Goal: Task Accomplishment & Management: Complete application form

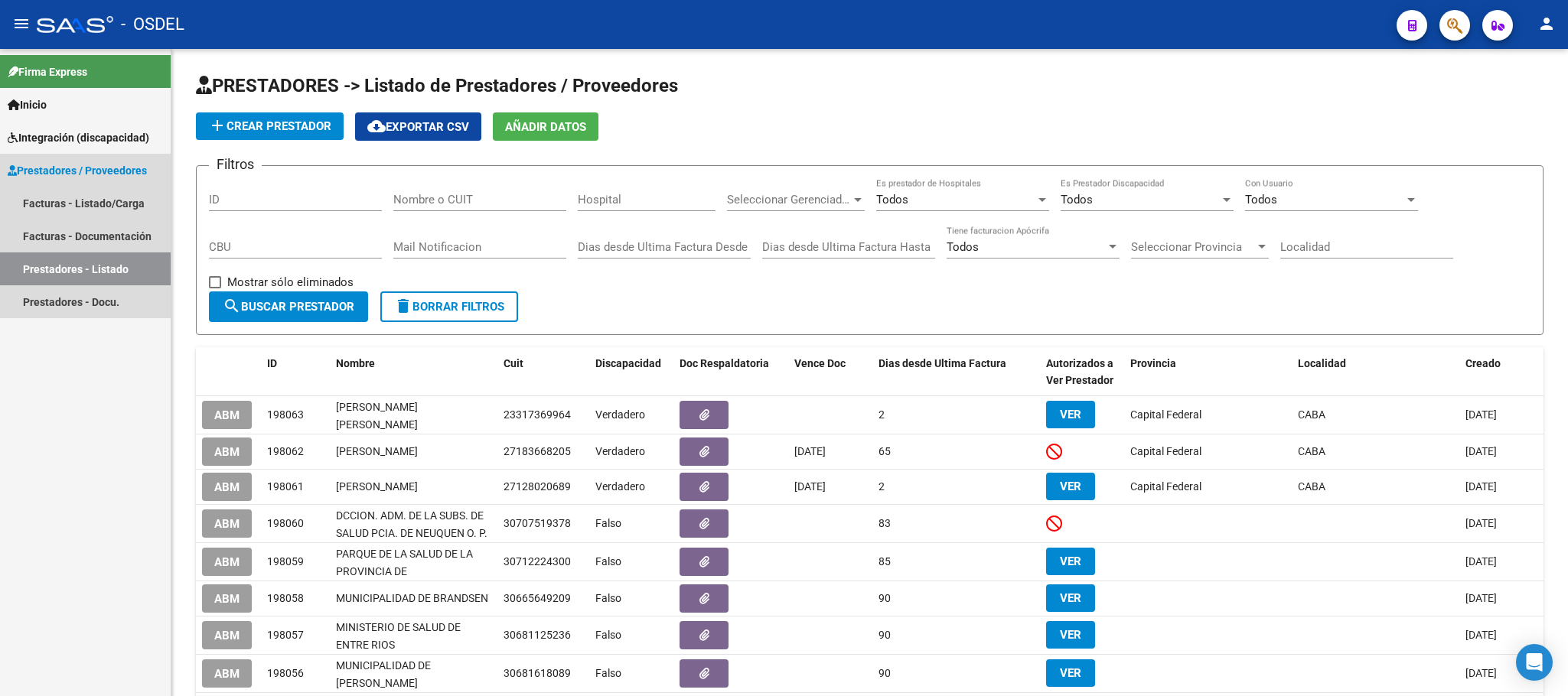
click at [53, 171] on span "Prestadores / Proveedores" at bounding box center [77, 171] width 139 height 17
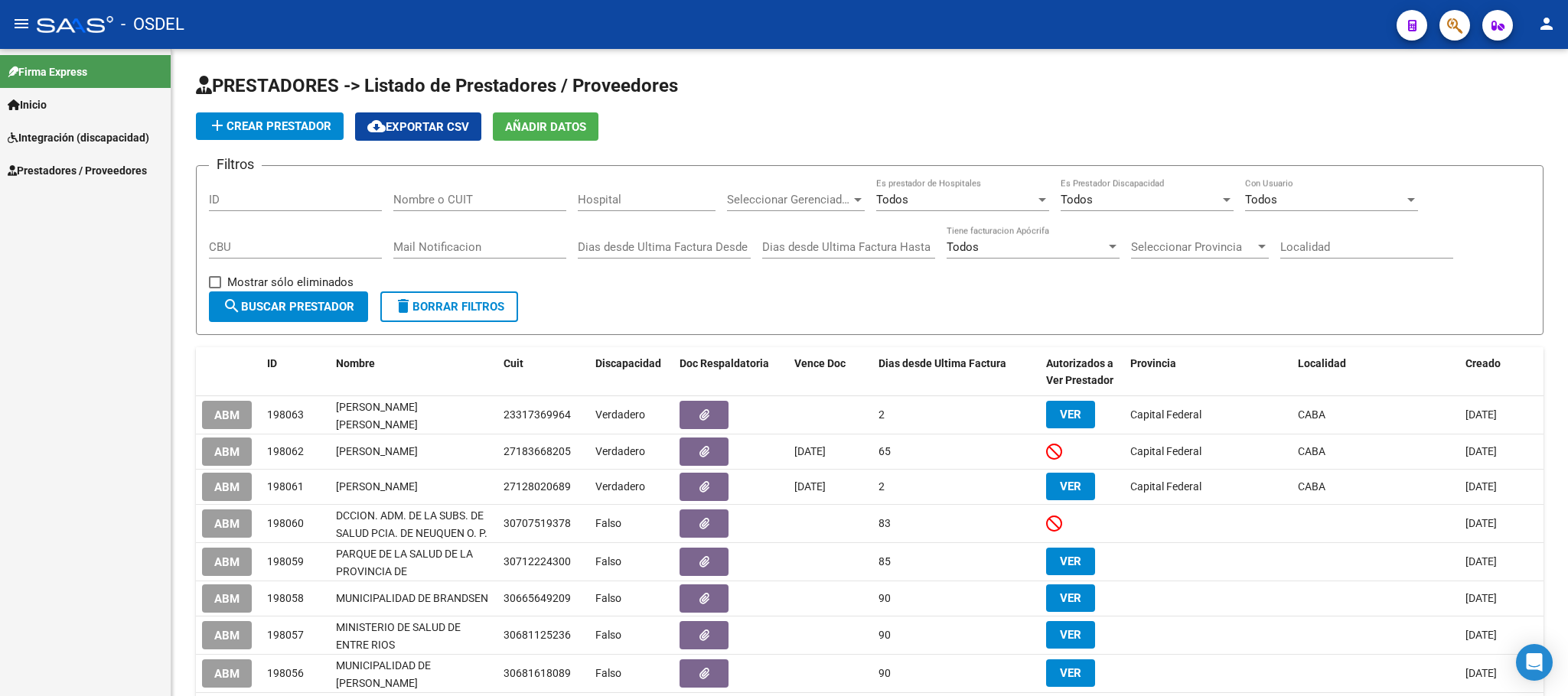
click at [51, 169] on span "Prestadores / Proveedores" at bounding box center [77, 171] width 139 height 17
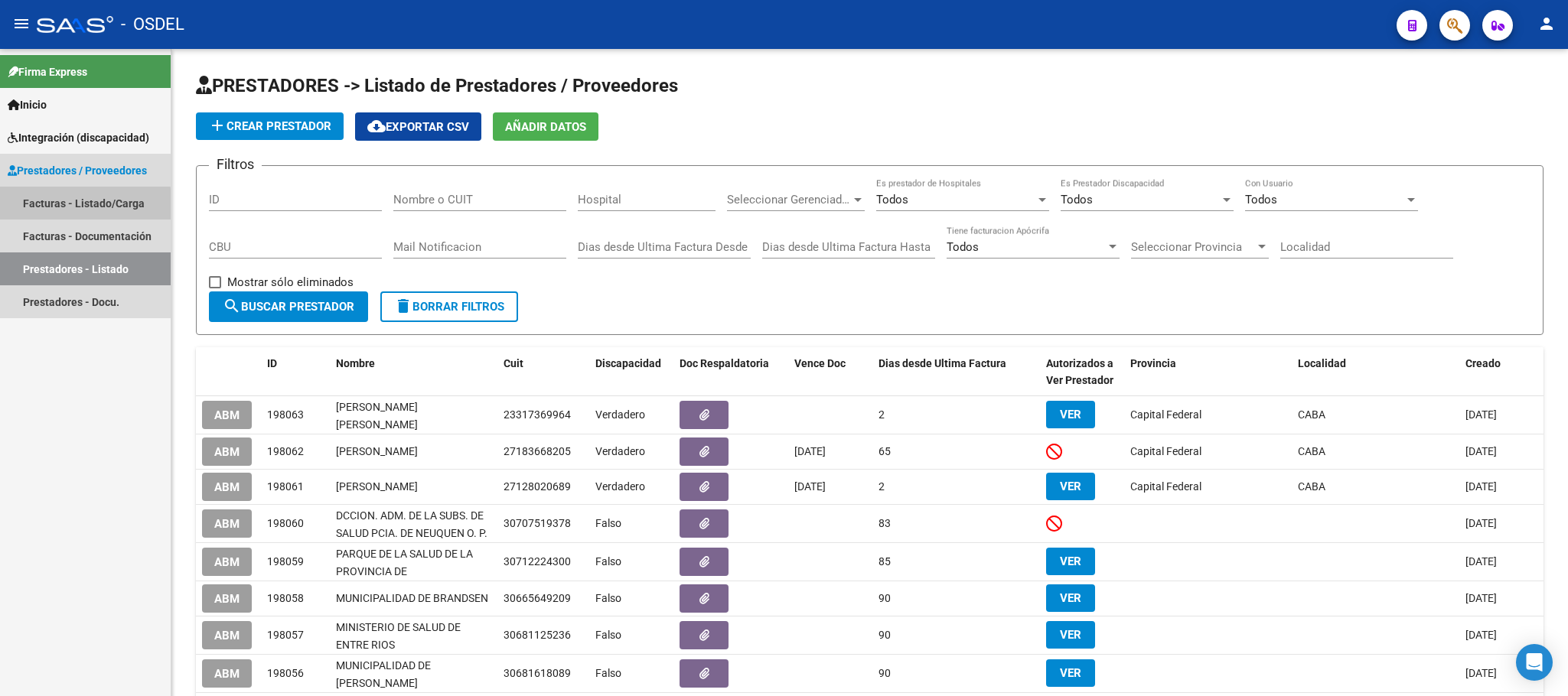
click at [47, 206] on link "Facturas - Listado/Carga" at bounding box center [85, 204] width 171 height 33
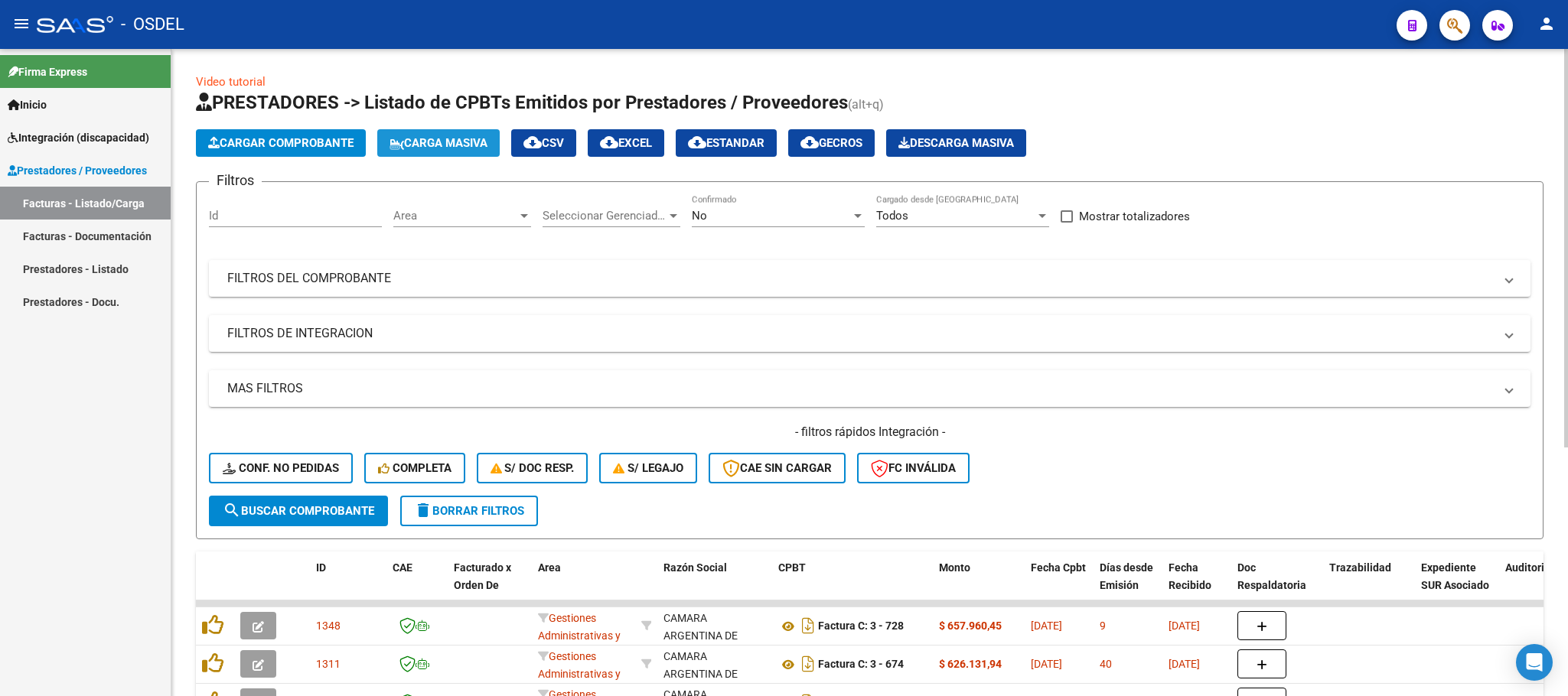
click at [438, 146] on span "Carga Masiva" at bounding box center [438, 143] width 98 height 14
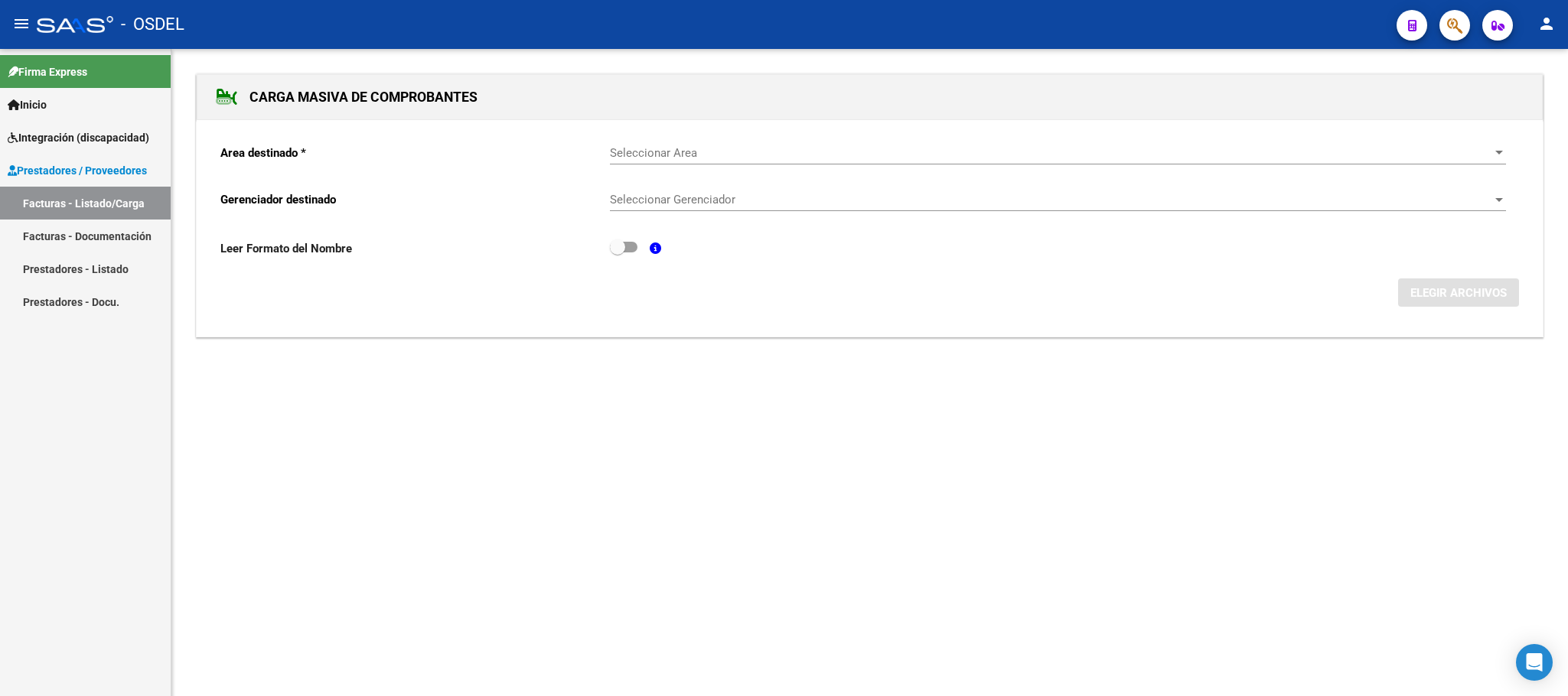
click at [676, 157] on span "Seleccionar Area" at bounding box center [1051, 152] width 882 height 14
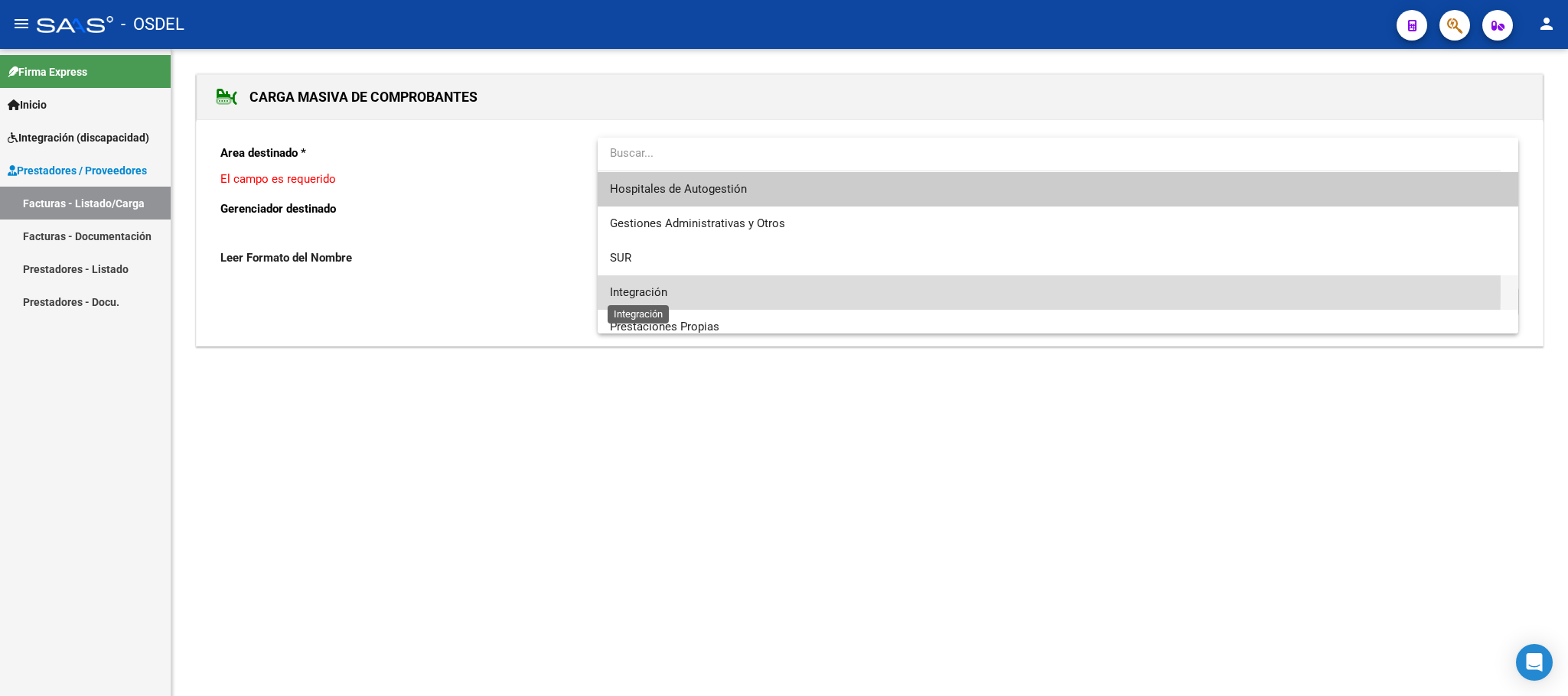
click at [666, 288] on span "Integración" at bounding box center [638, 292] width 58 height 14
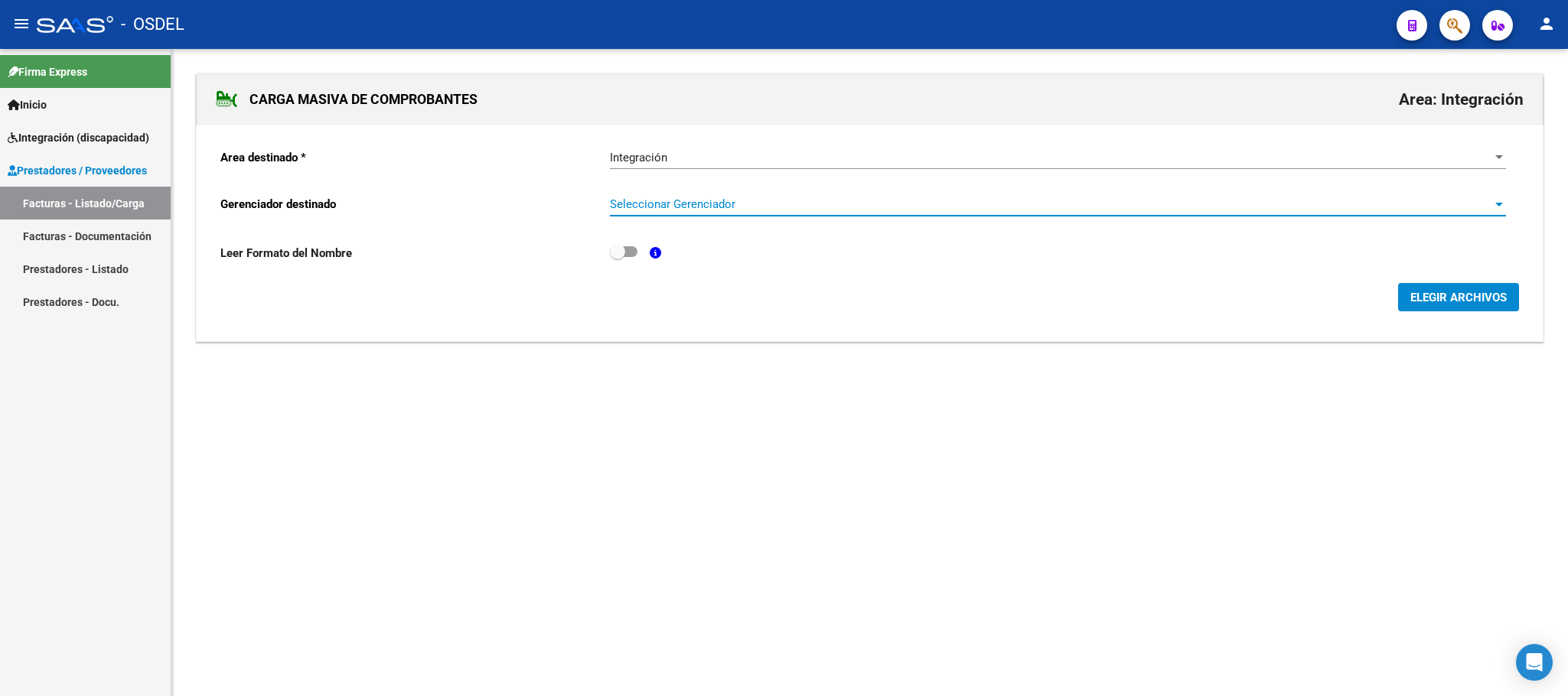
click at [666, 211] on span "Seleccionar Gerenciador" at bounding box center [1051, 204] width 882 height 14
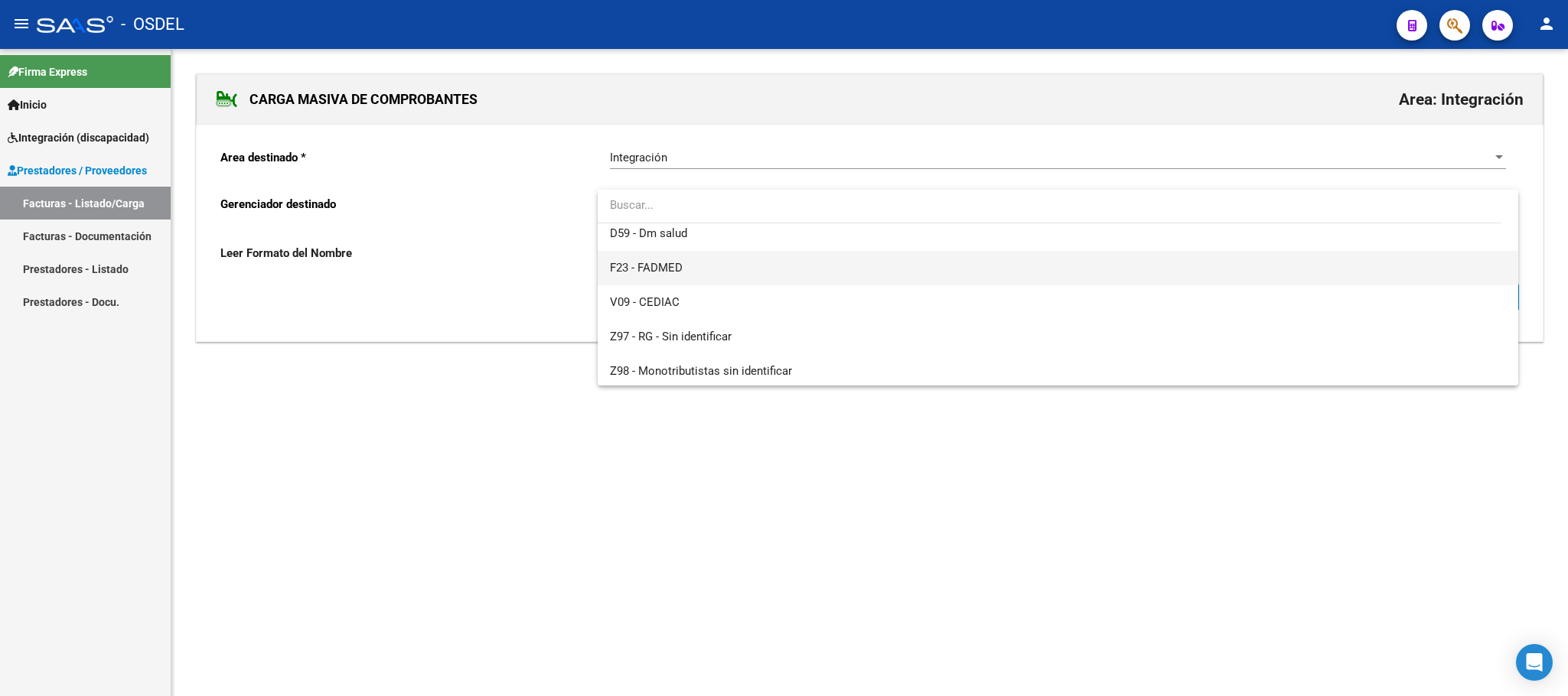
scroll to position [113, 0]
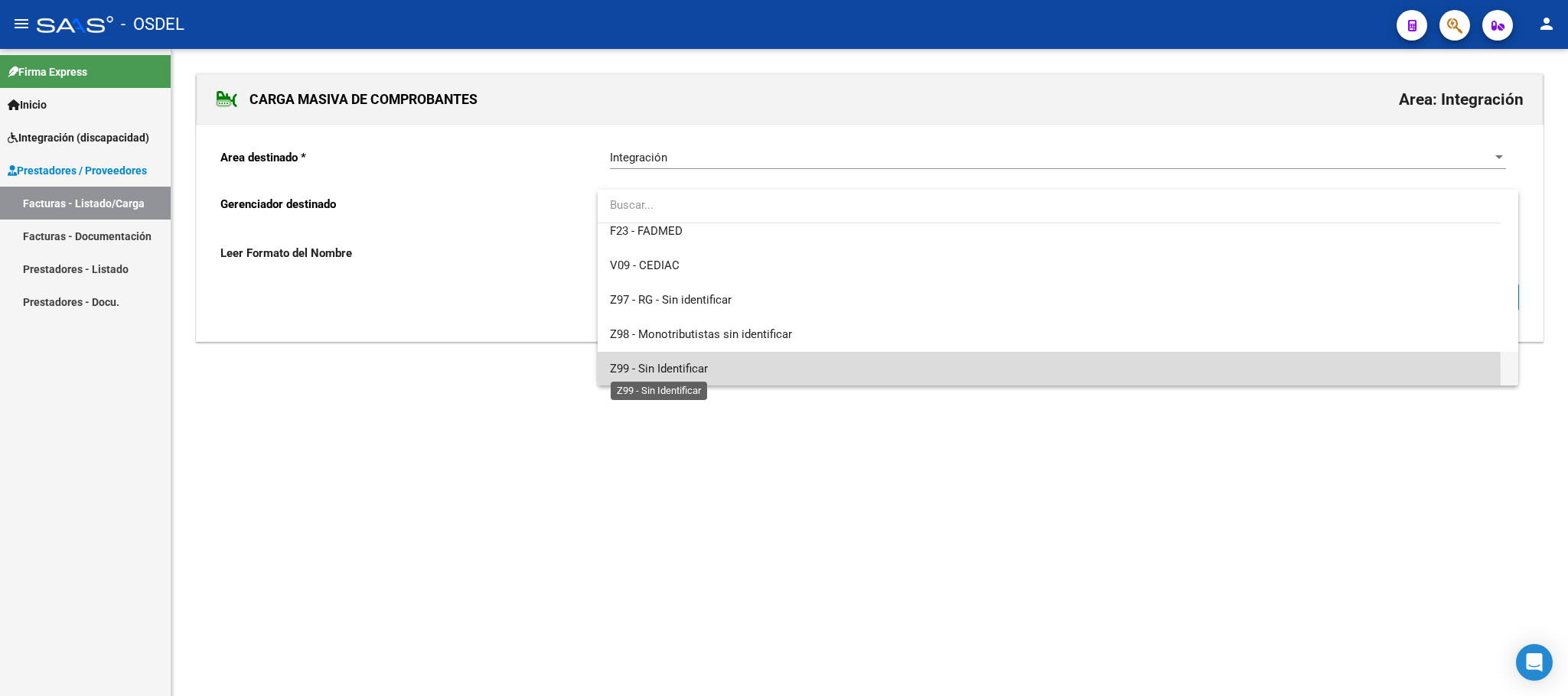
click at [663, 372] on span "Z99 - Sin Identificar" at bounding box center [658, 369] width 98 height 14
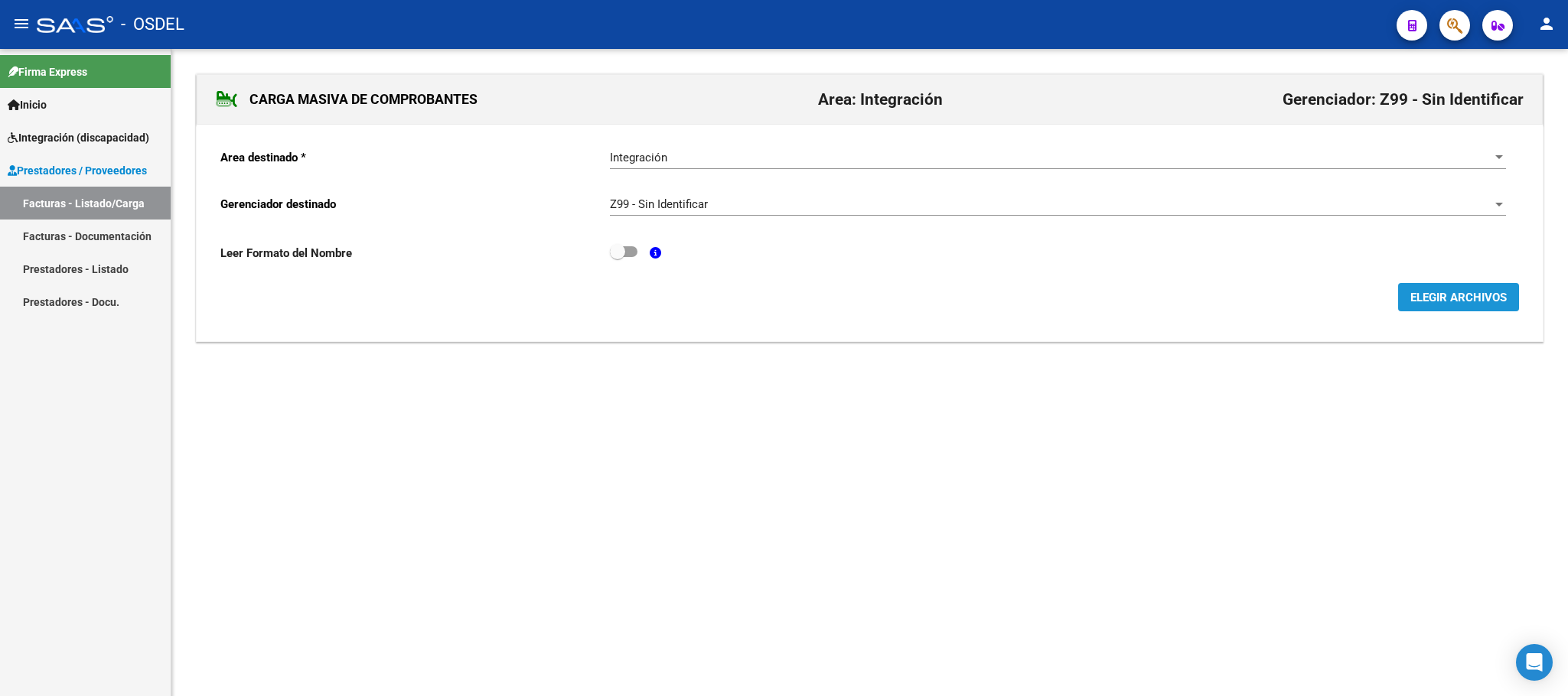
click at [1479, 307] on button "ELEGIR ARCHIVOS" at bounding box center [1458, 297] width 121 height 28
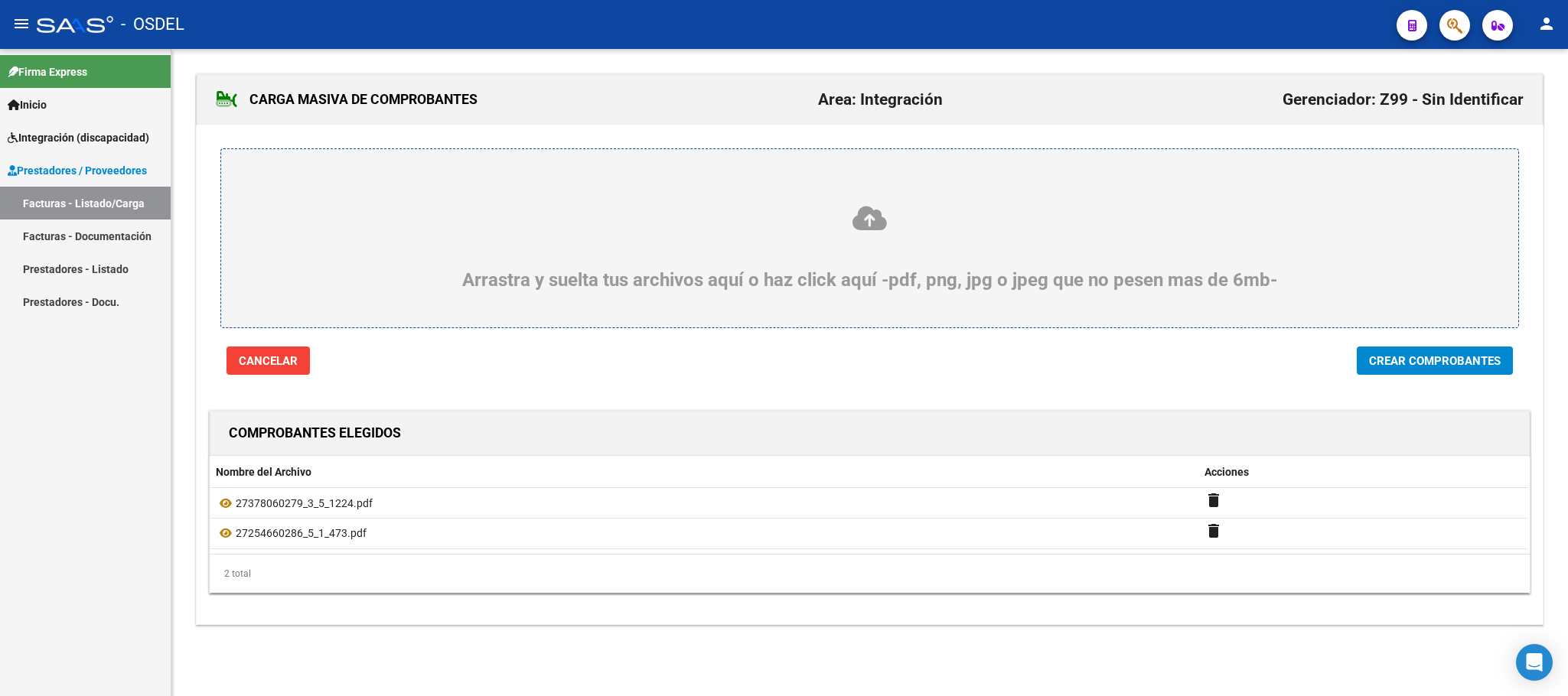
click at [1484, 360] on span "Crear Comprobantes" at bounding box center [1435, 360] width 132 height 14
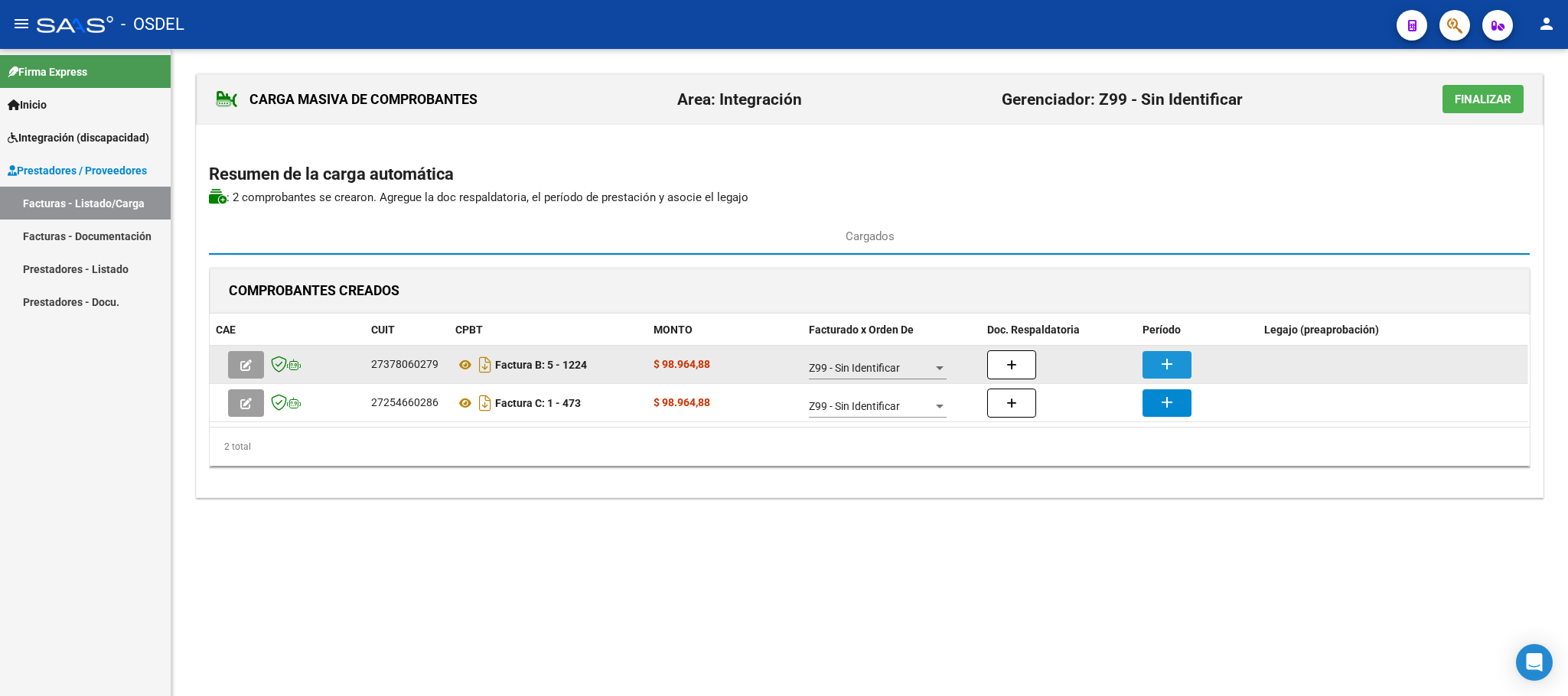
click at [1180, 372] on button "add" at bounding box center [1166, 365] width 49 height 28
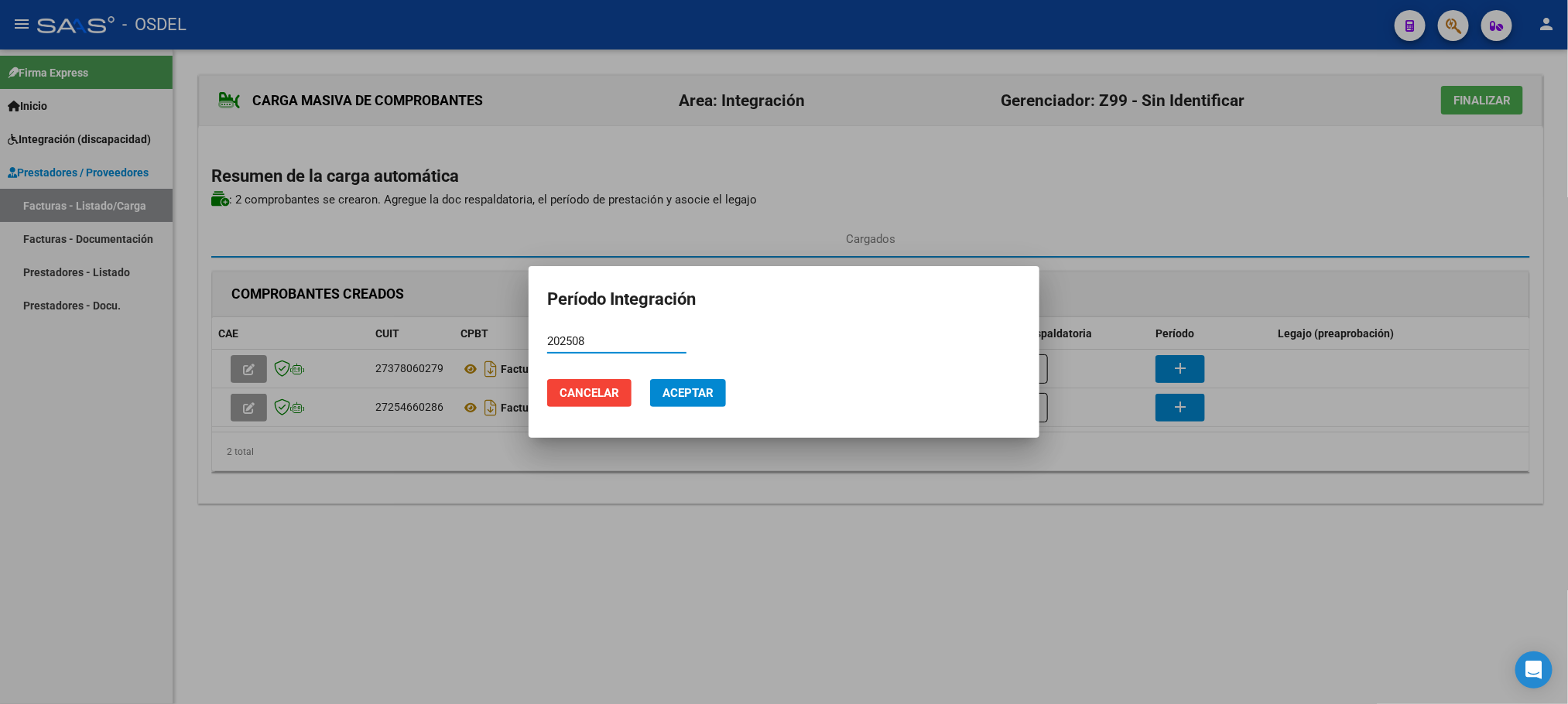
type input "202508"
click at [713, 398] on span "Aceptar" at bounding box center [688, 392] width 51 height 14
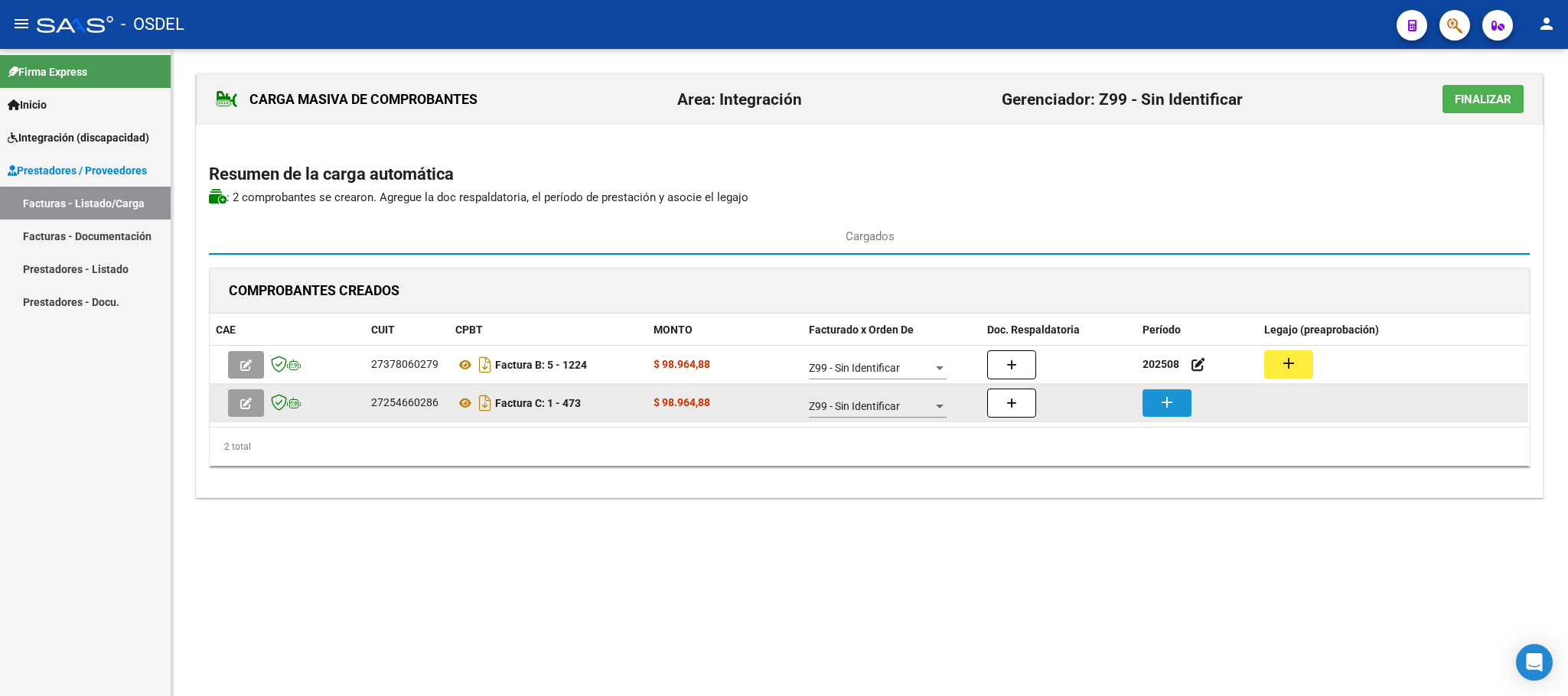
click at [1176, 400] on mat-icon "add" at bounding box center [1166, 403] width 18 height 18
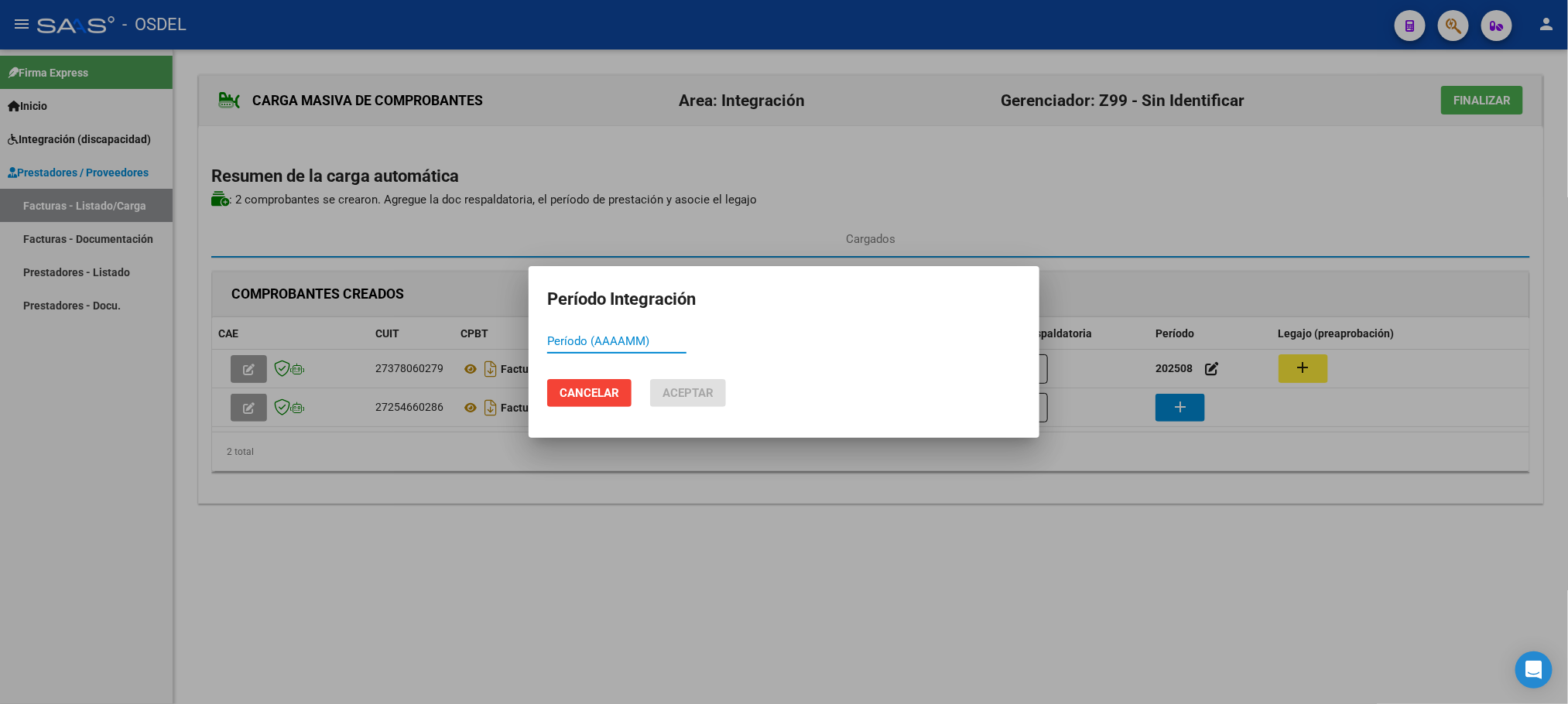
paste input "202508"
type input "202508"
click at [704, 395] on span "Aceptar" at bounding box center [688, 392] width 51 height 14
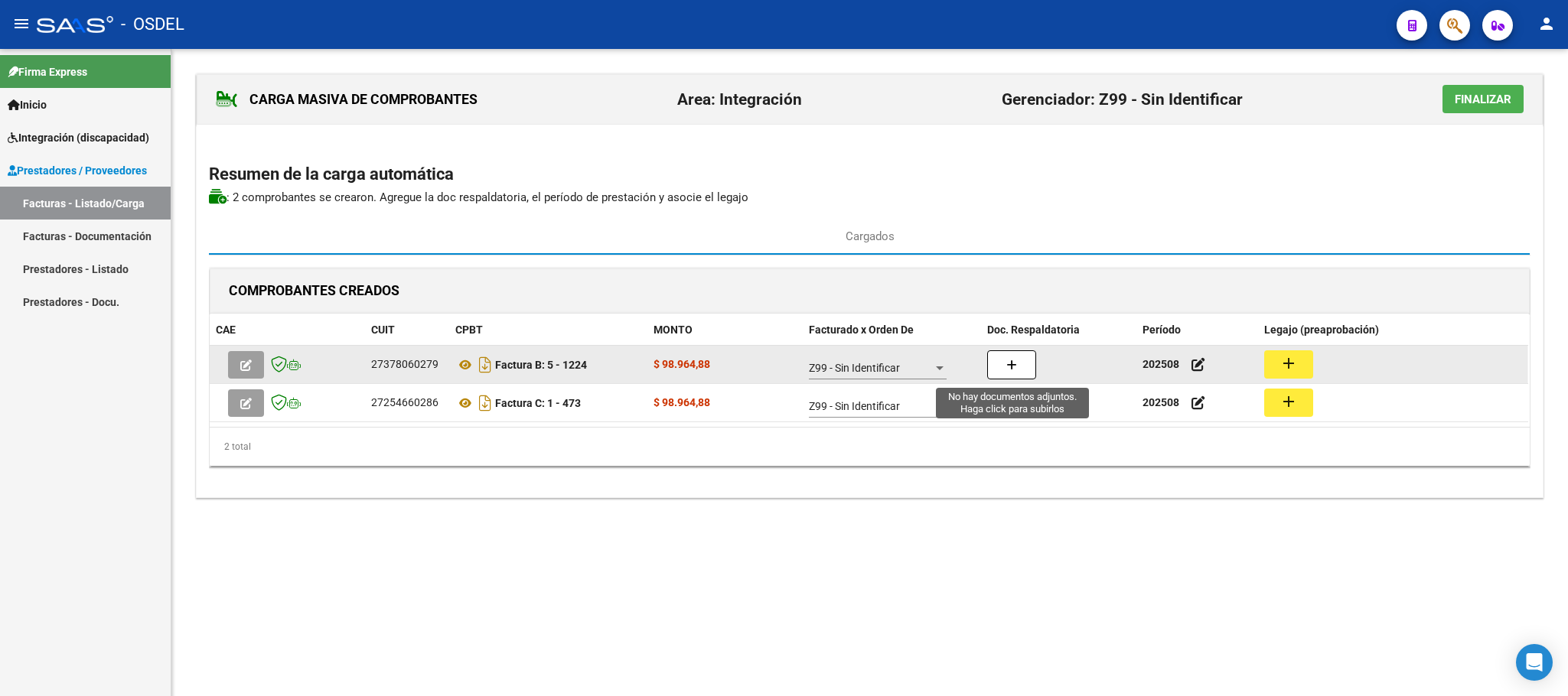
click at [1013, 371] on icon "button" at bounding box center [1011, 365] width 11 height 12
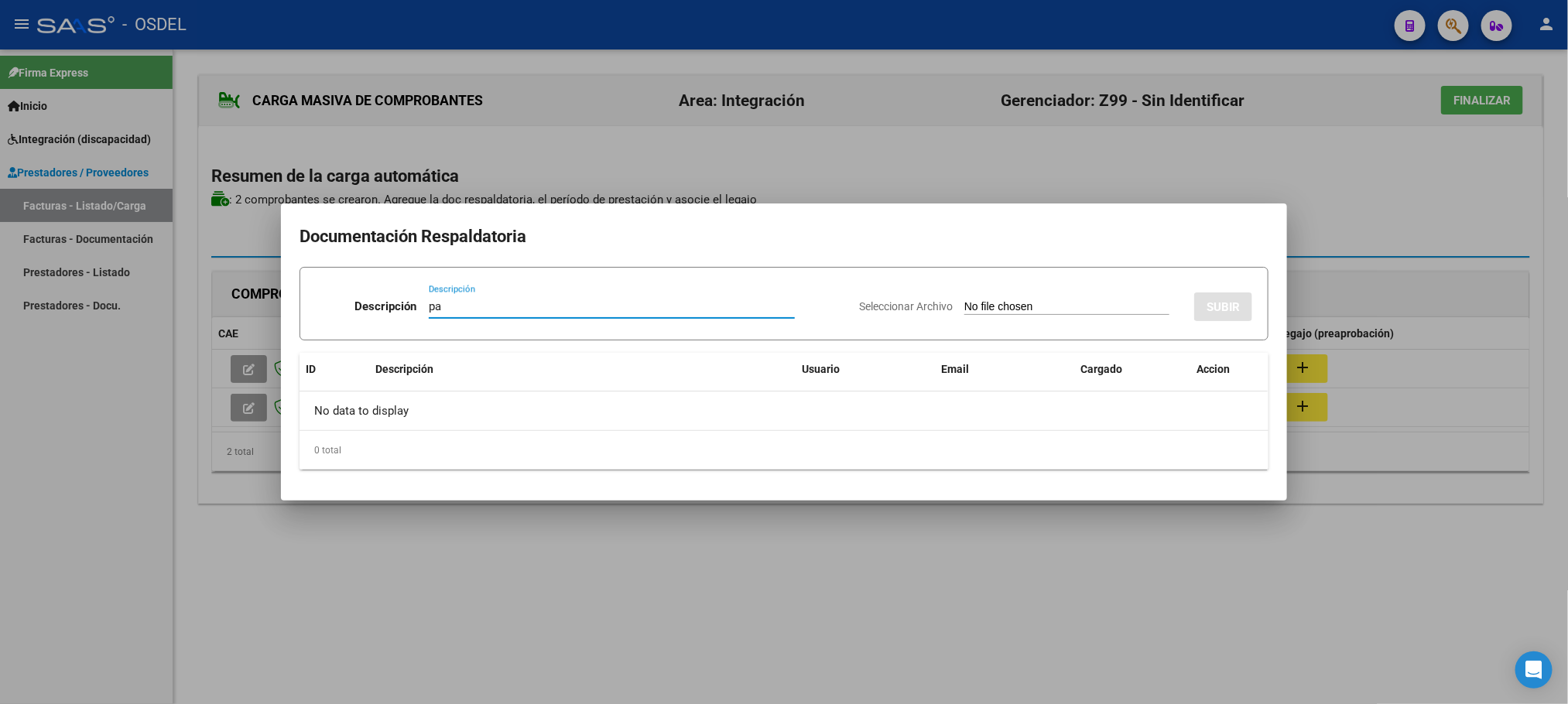
type input "pa"
click at [965, 301] on input "Seleccionar Archivo" at bounding box center [1067, 308] width 205 height 15
type input "C:\fakepath\pa-27378060279_3_5_1224.pdf"
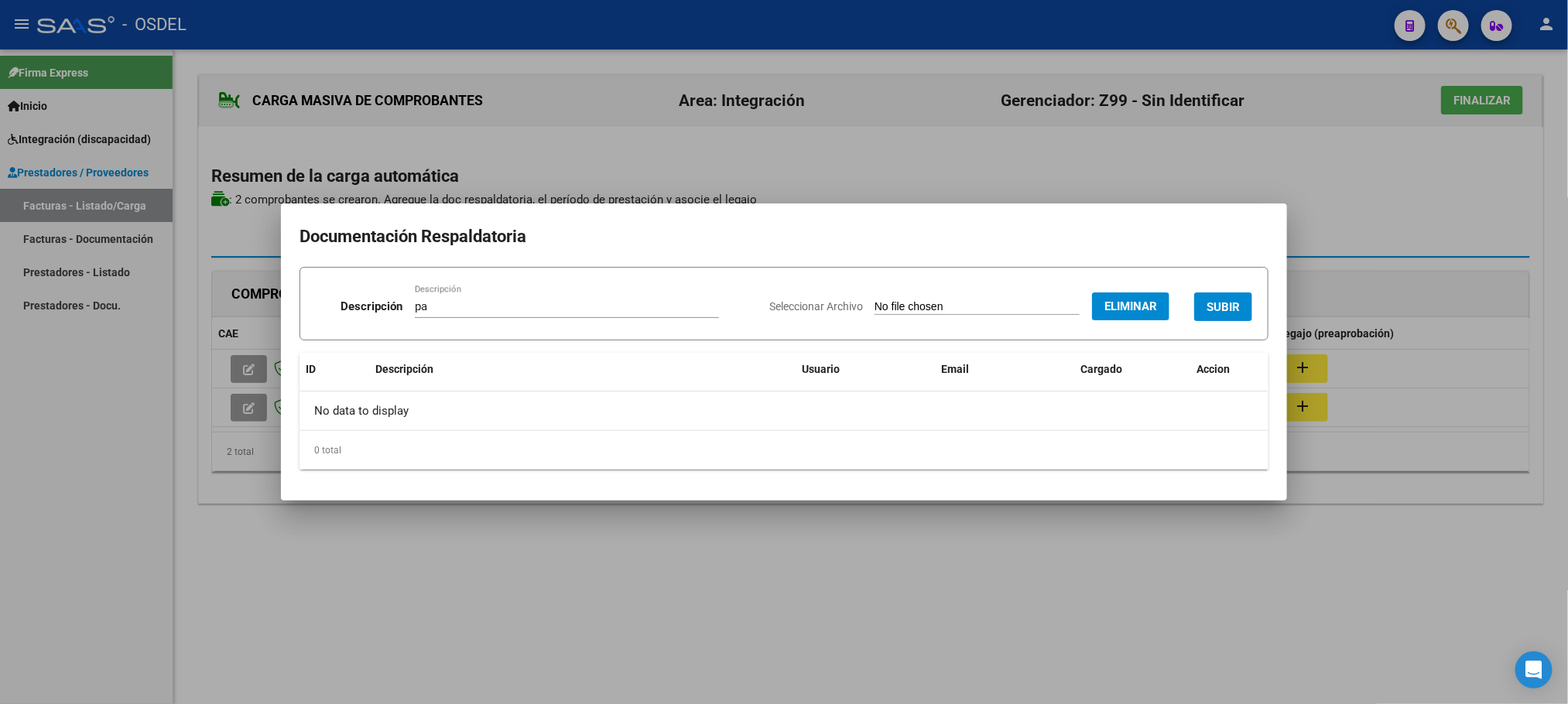
click at [1227, 301] on span "SUBIR" at bounding box center [1224, 307] width 33 height 14
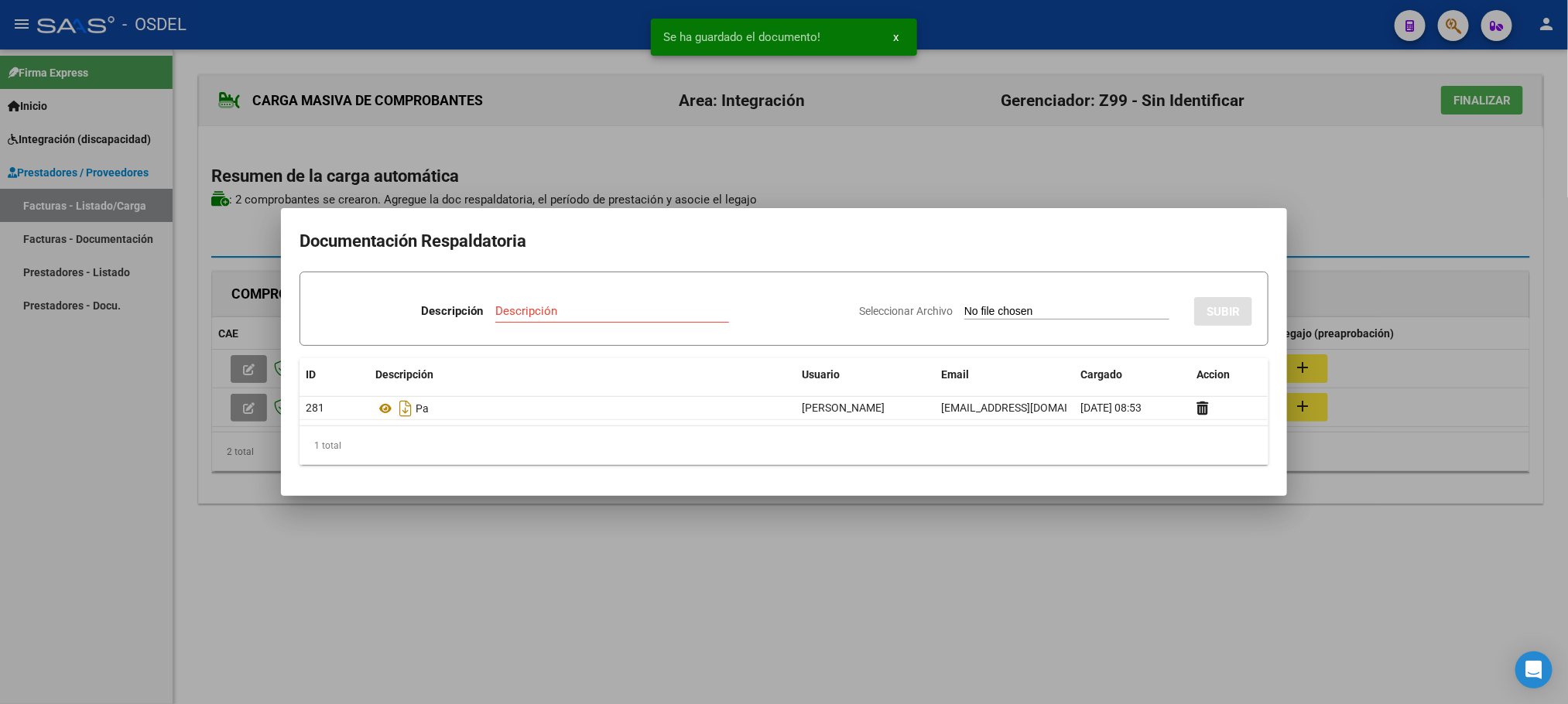
click at [1390, 176] on div at bounding box center [784, 352] width 1568 height 704
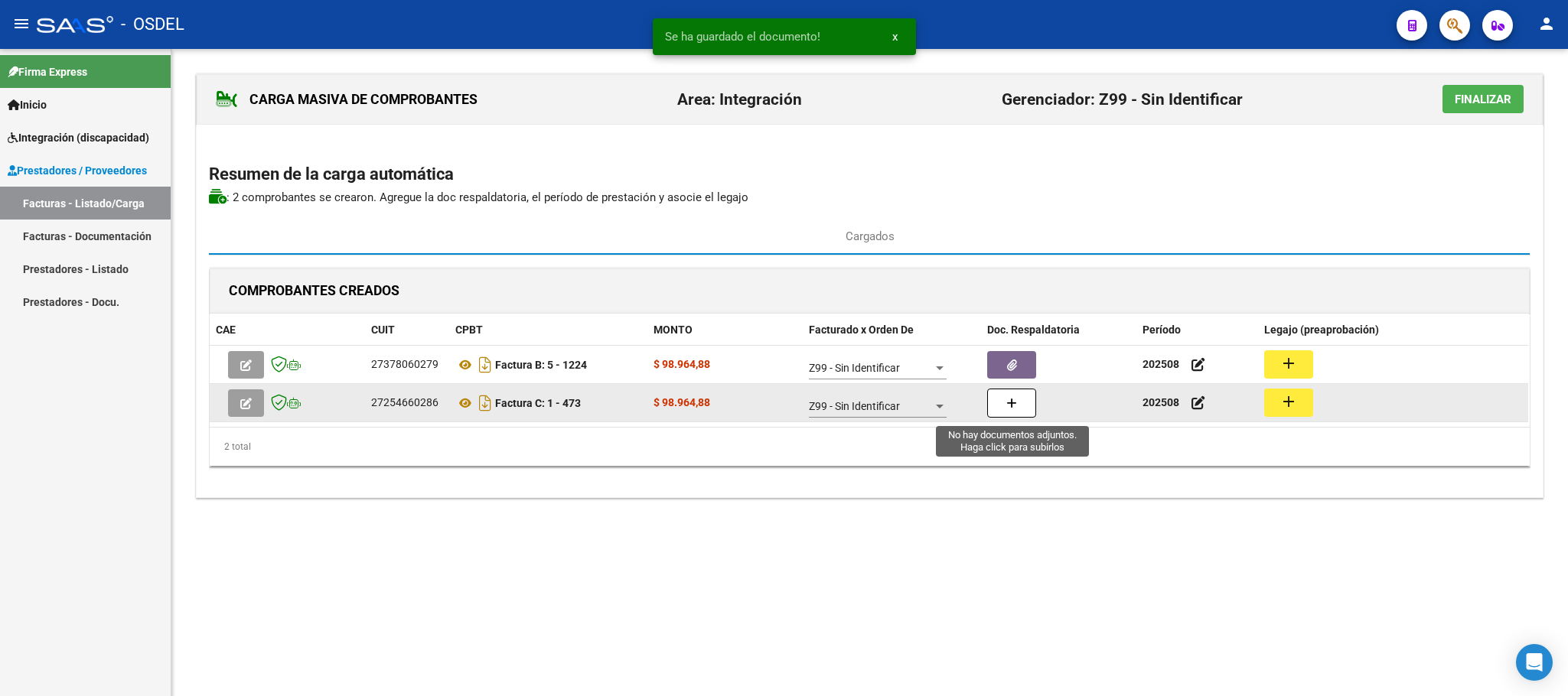
click at [1005, 406] on button "button" at bounding box center [1010, 403] width 49 height 29
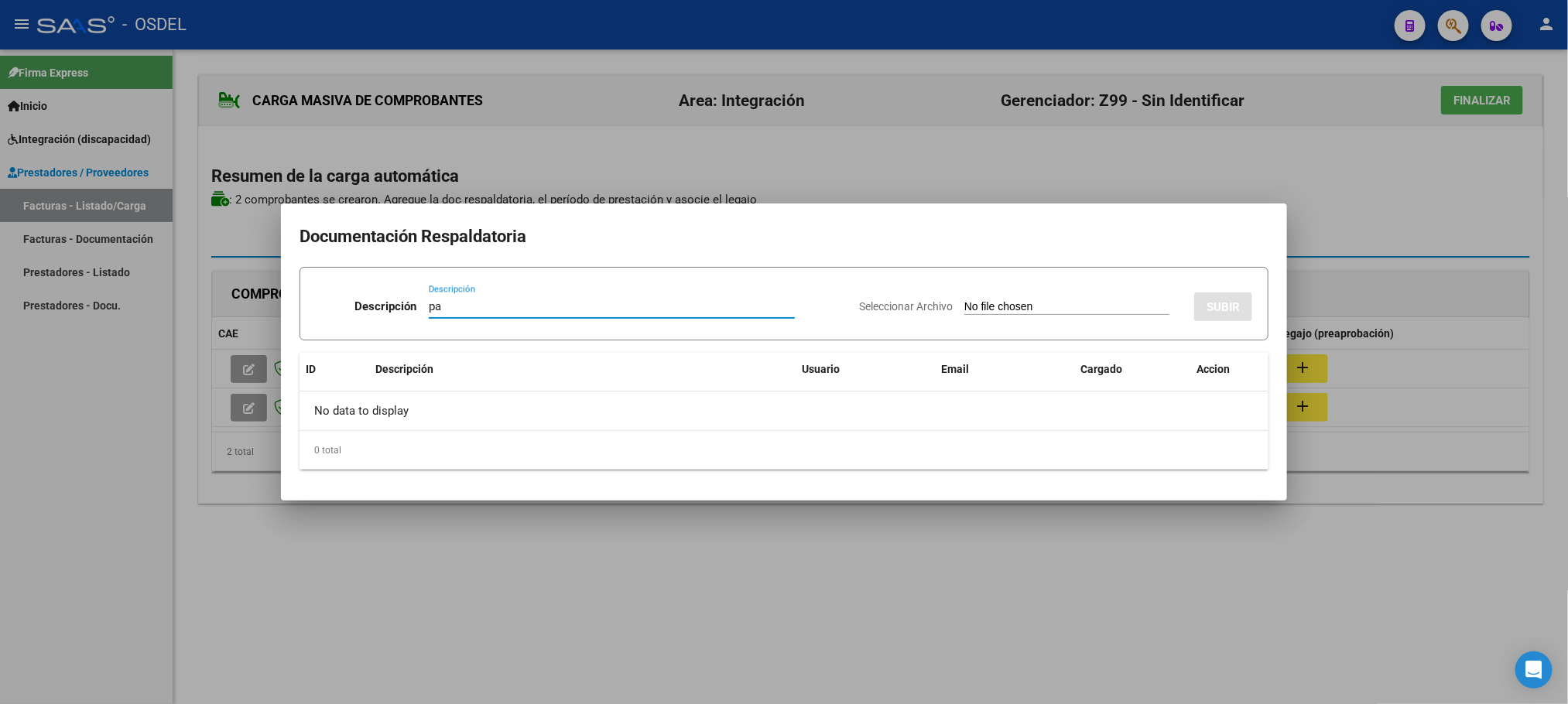
type input "pa"
click at [965, 301] on input "Seleccionar Archivo" at bounding box center [1067, 308] width 205 height 15
type input "C:\fakepath\pa-27254660286_5_1_473.pdf"
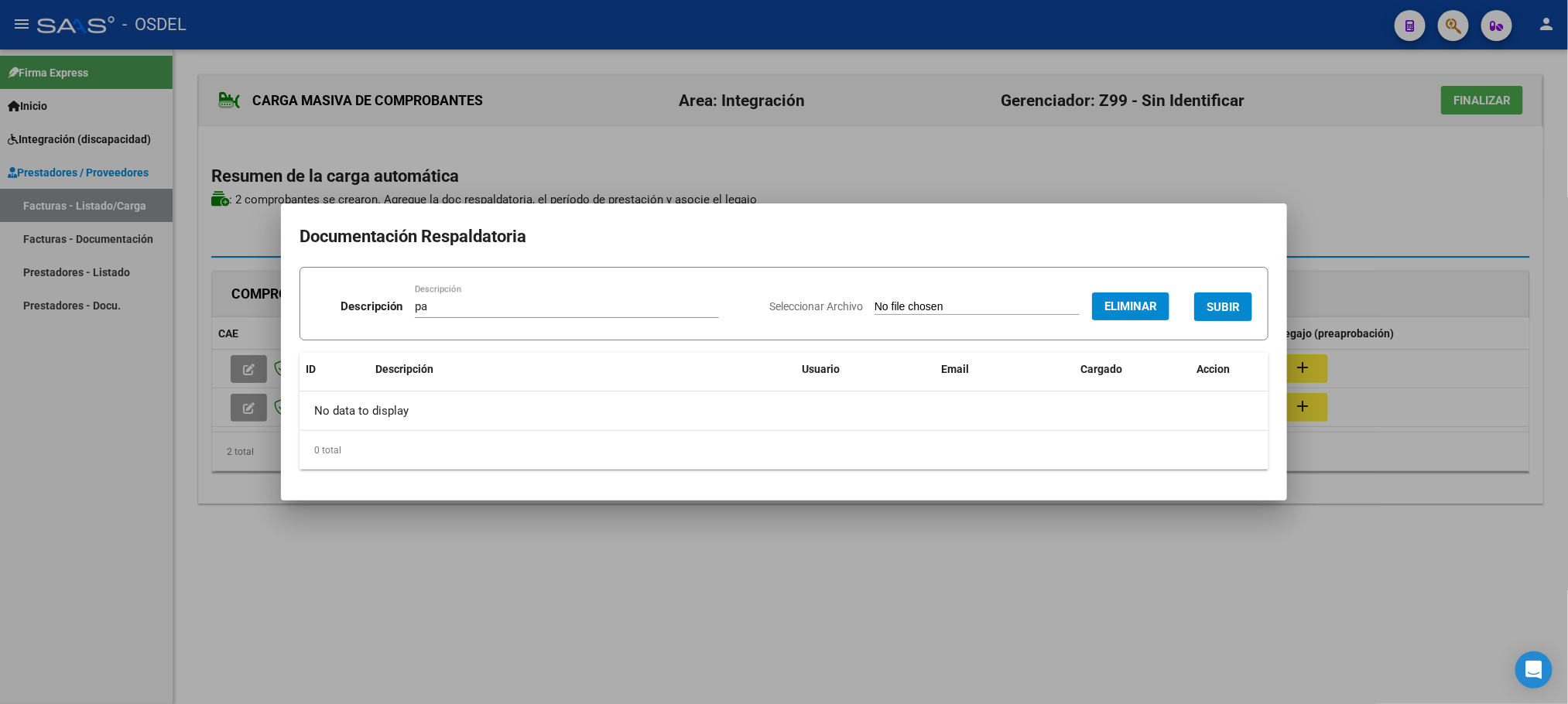
click at [1215, 302] on span "SUBIR" at bounding box center [1224, 307] width 33 height 14
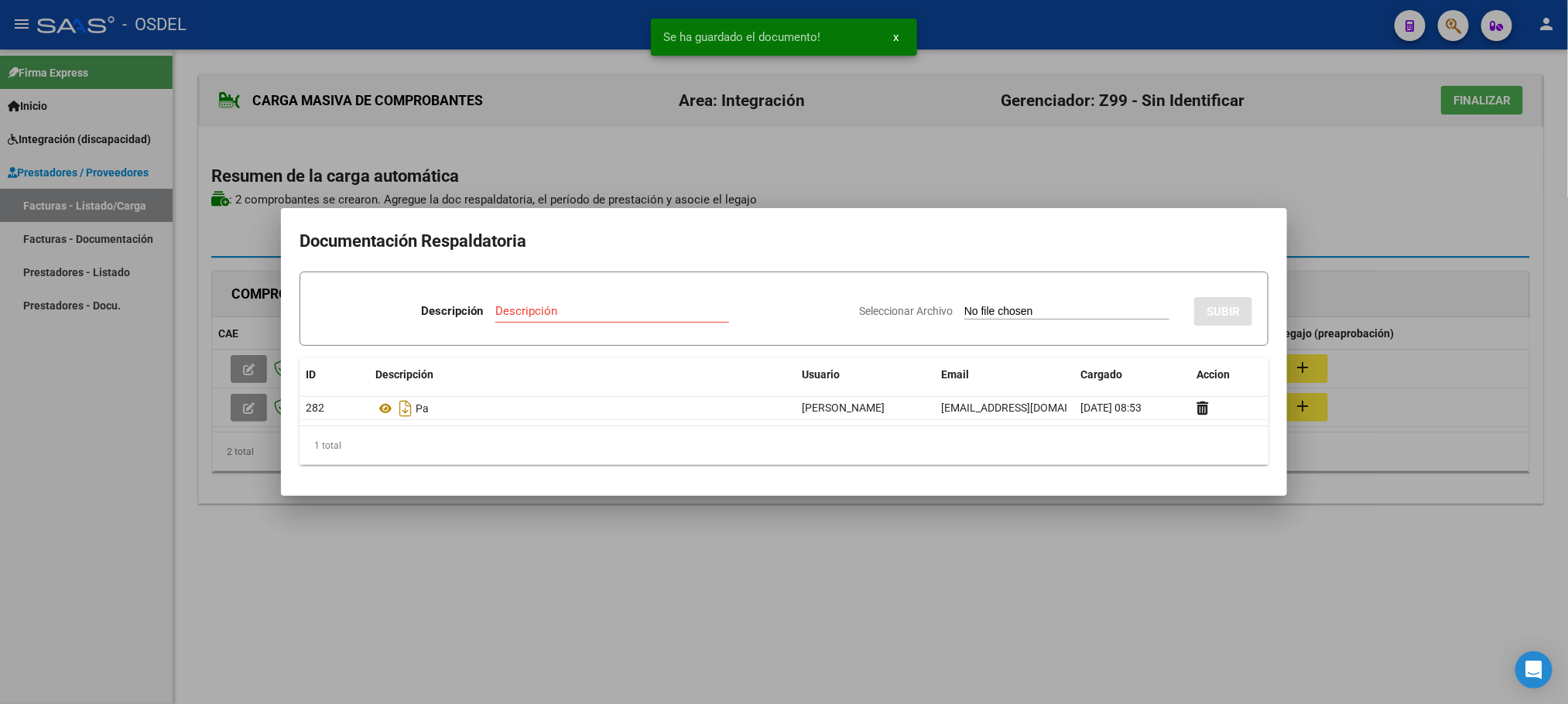
click at [1363, 194] on div at bounding box center [784, 352] width 1568 height 704
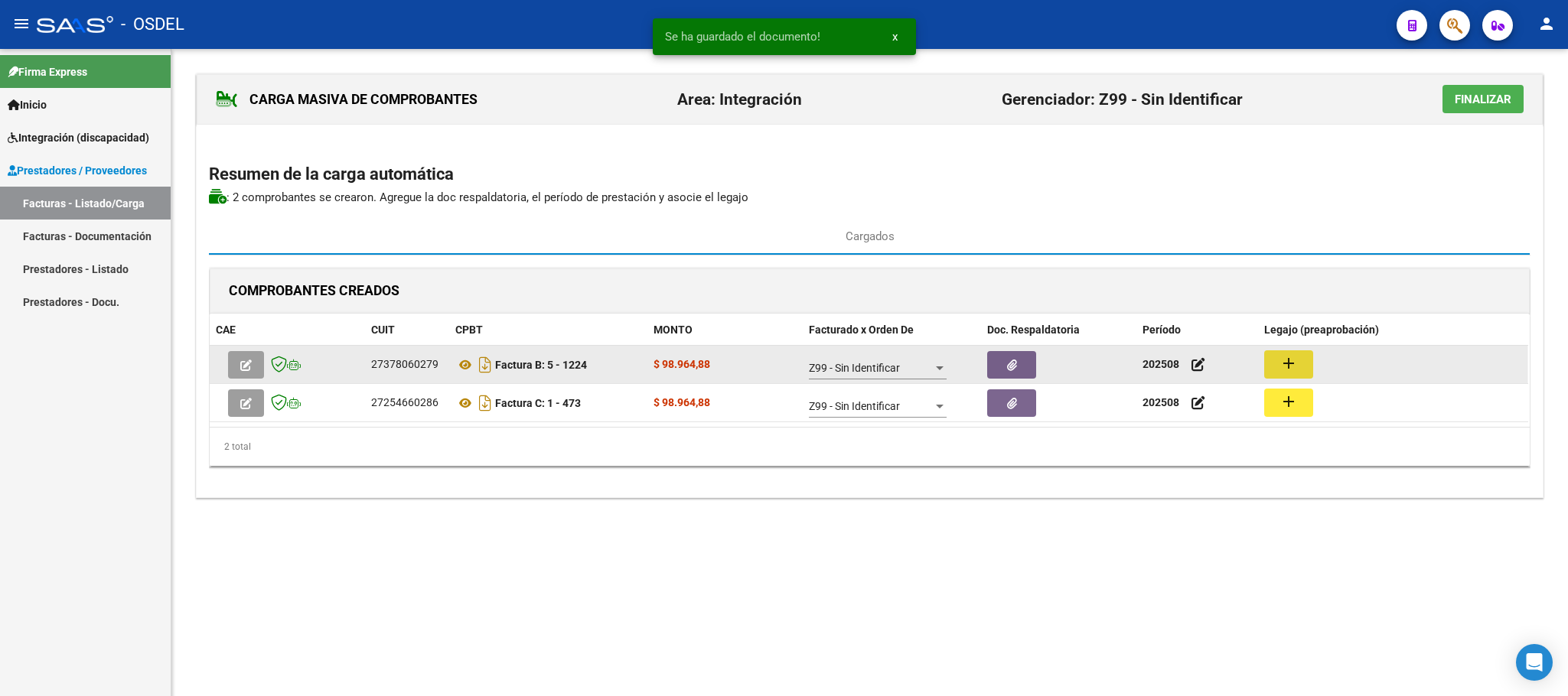
click at [1283, 361] on mat-icon "add" at bounding box center [1288, 363] width 18 height 18
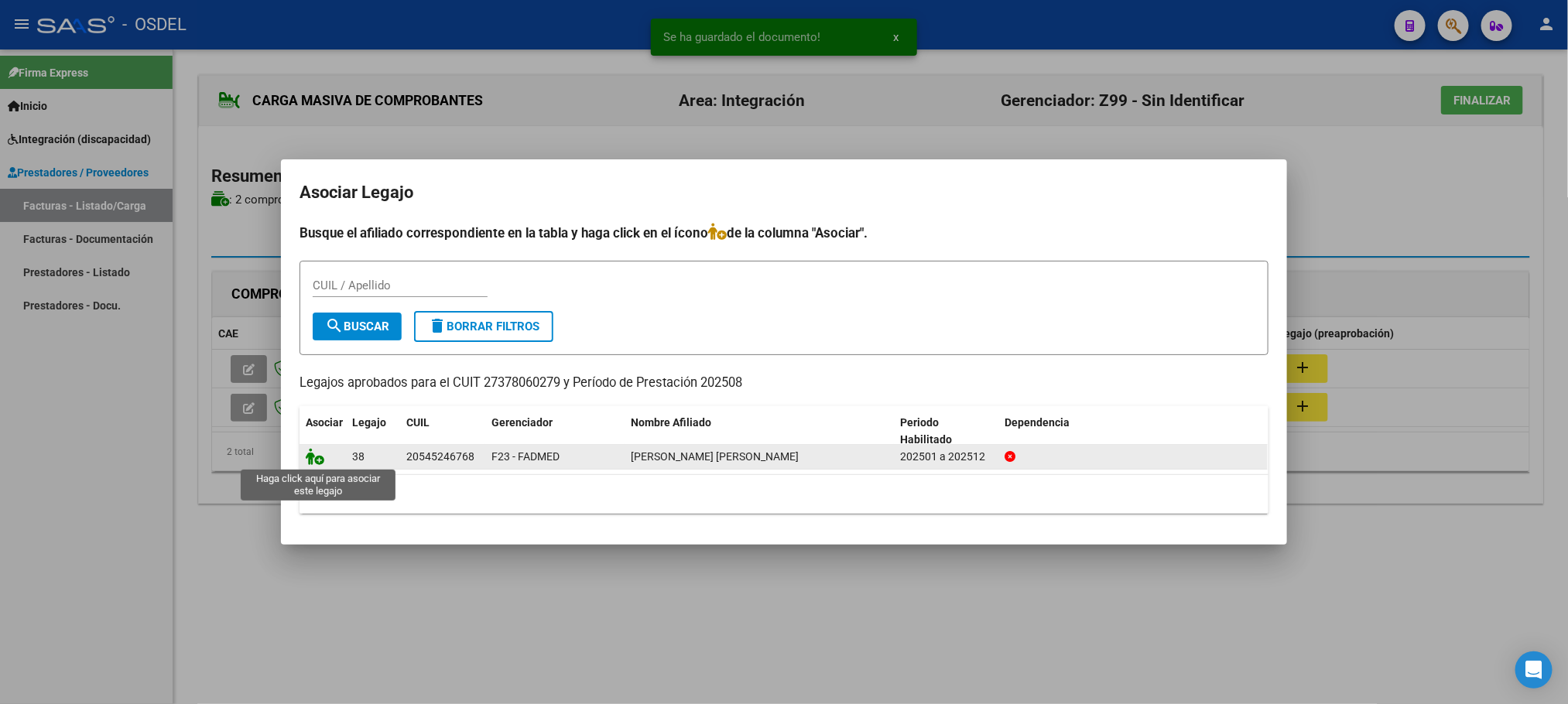
click at [316, 458] on icon at bounding box center [315, 456] width 19 height 17
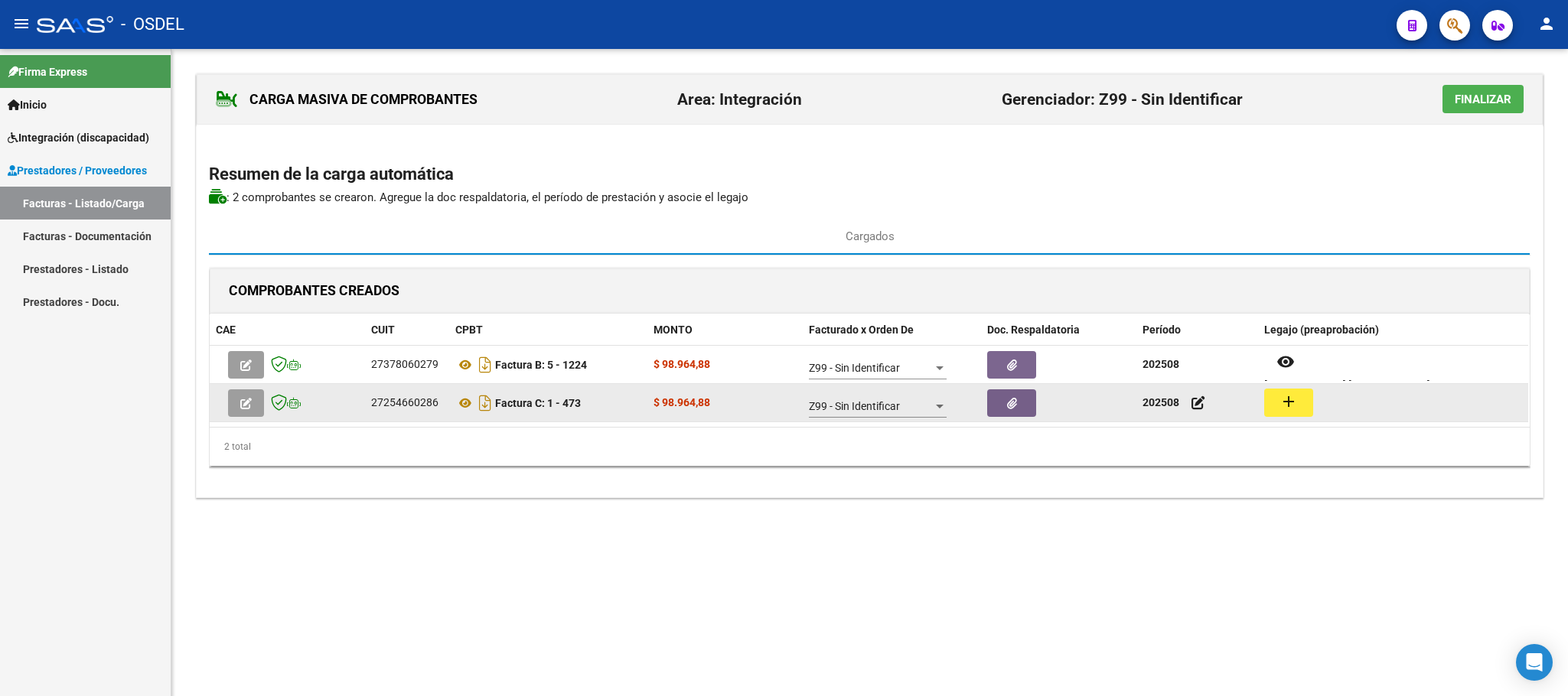
click at [1286, 409] on mat-icon "add" at bounding box center [1288, 402] width 18 height 18
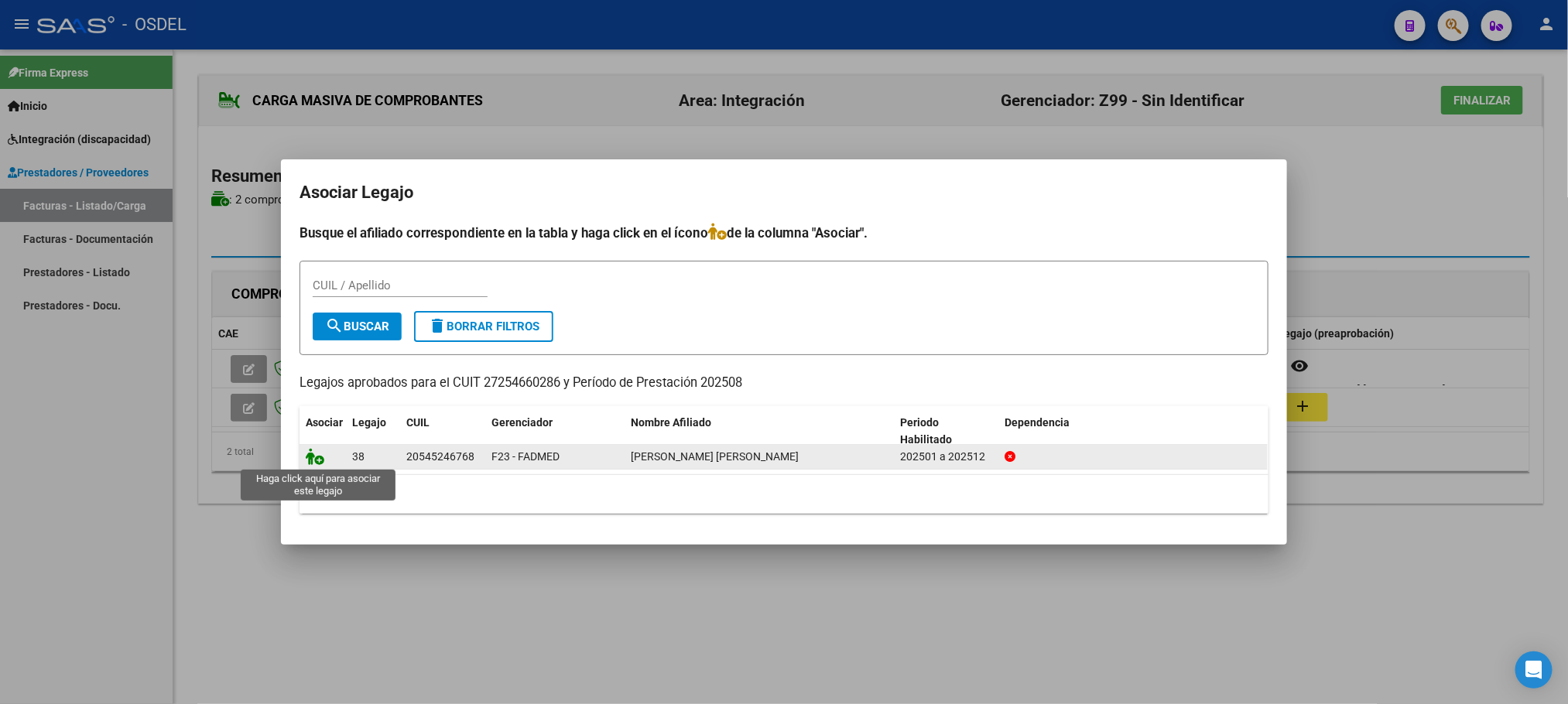
click at [309, 458] on icon at bounding box center [315, 456] width 19 height 17
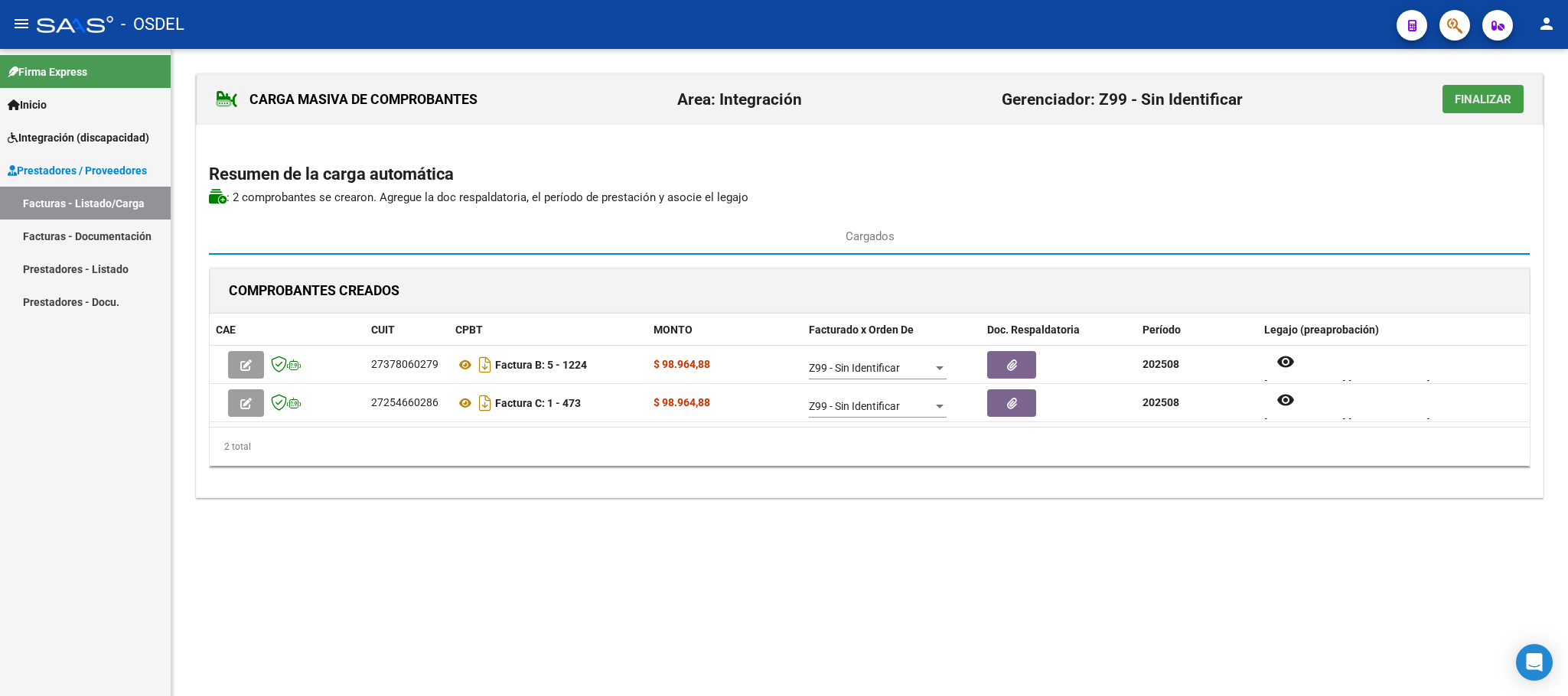
click at [1490, 105] on span "Finalizar" at bounding box center [1483, 99] width 57 height 14
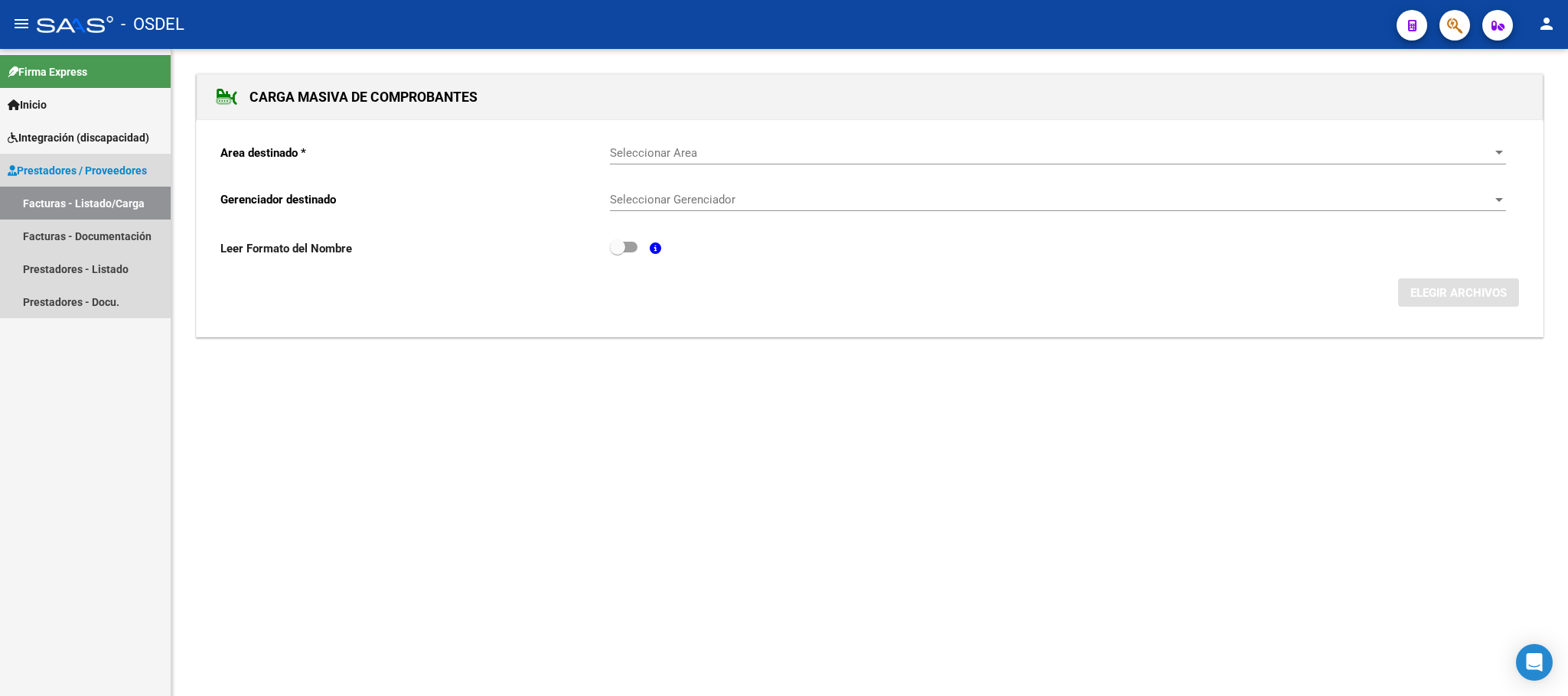
click at [76, 198] on link "Facturas - Listado/Carga" at bounding box center [85, 204] width 171 height 33
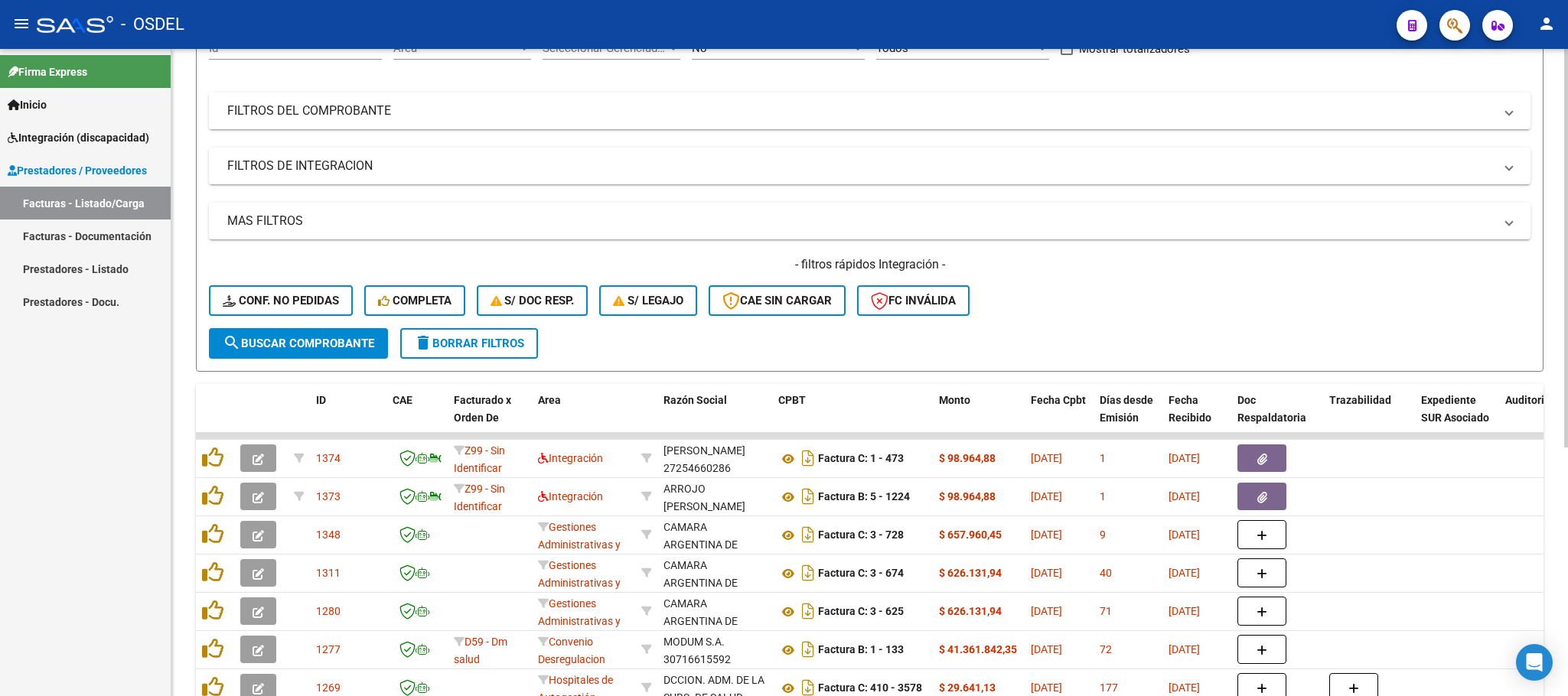
scroll to position [229, 0]
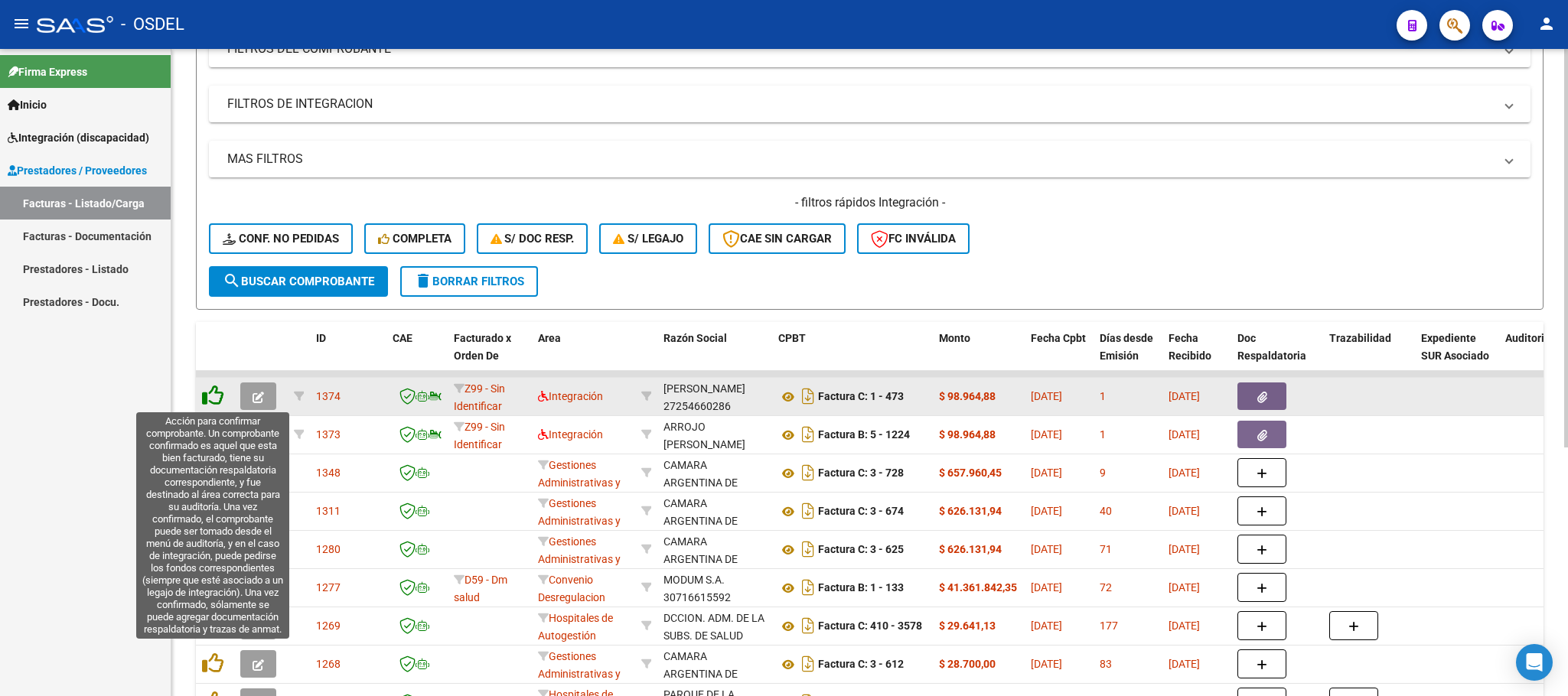
click at [210, 397] on icon at bounding box center [212, 395] width 21 height 21
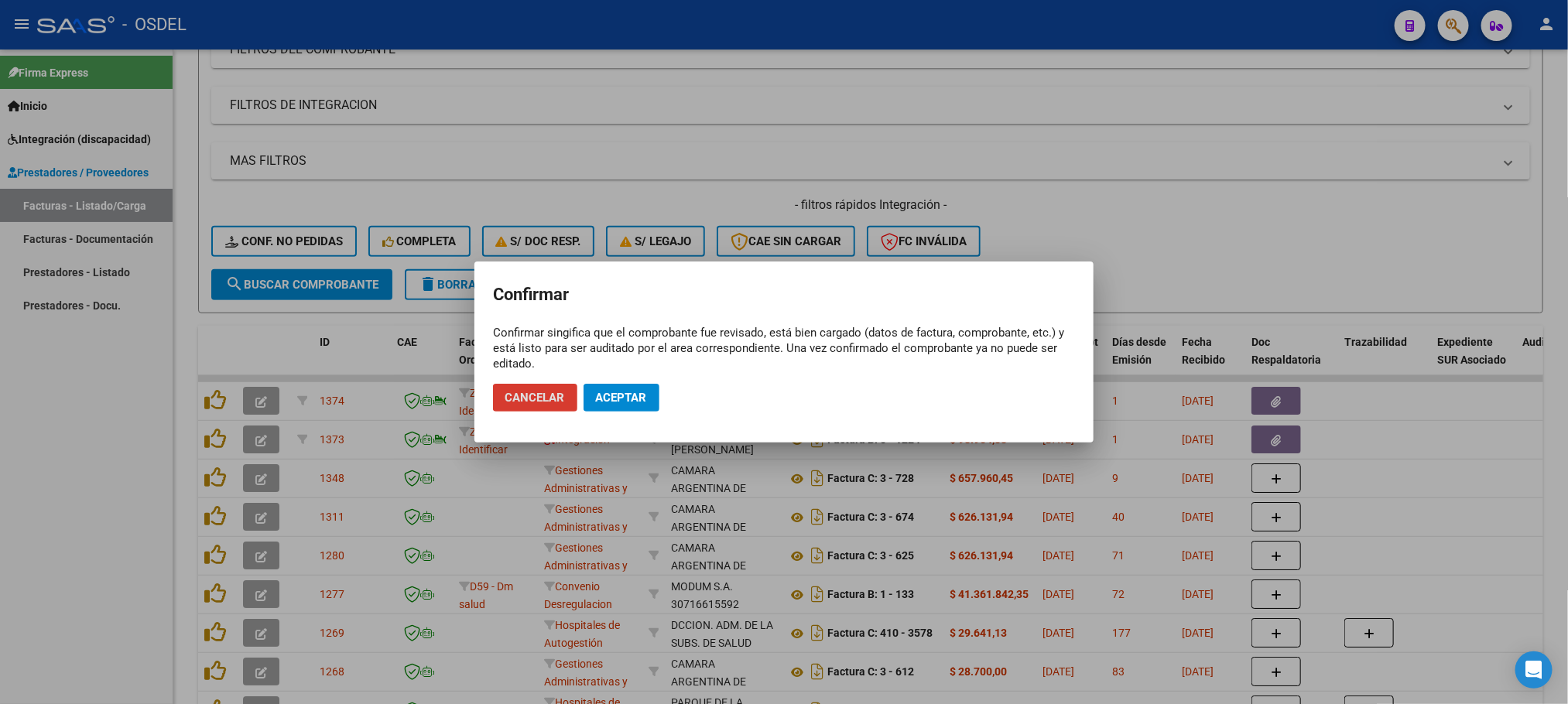
click at [619, 395] on span "Aceptar" at bounding box center [621, 397] width 51 height 14
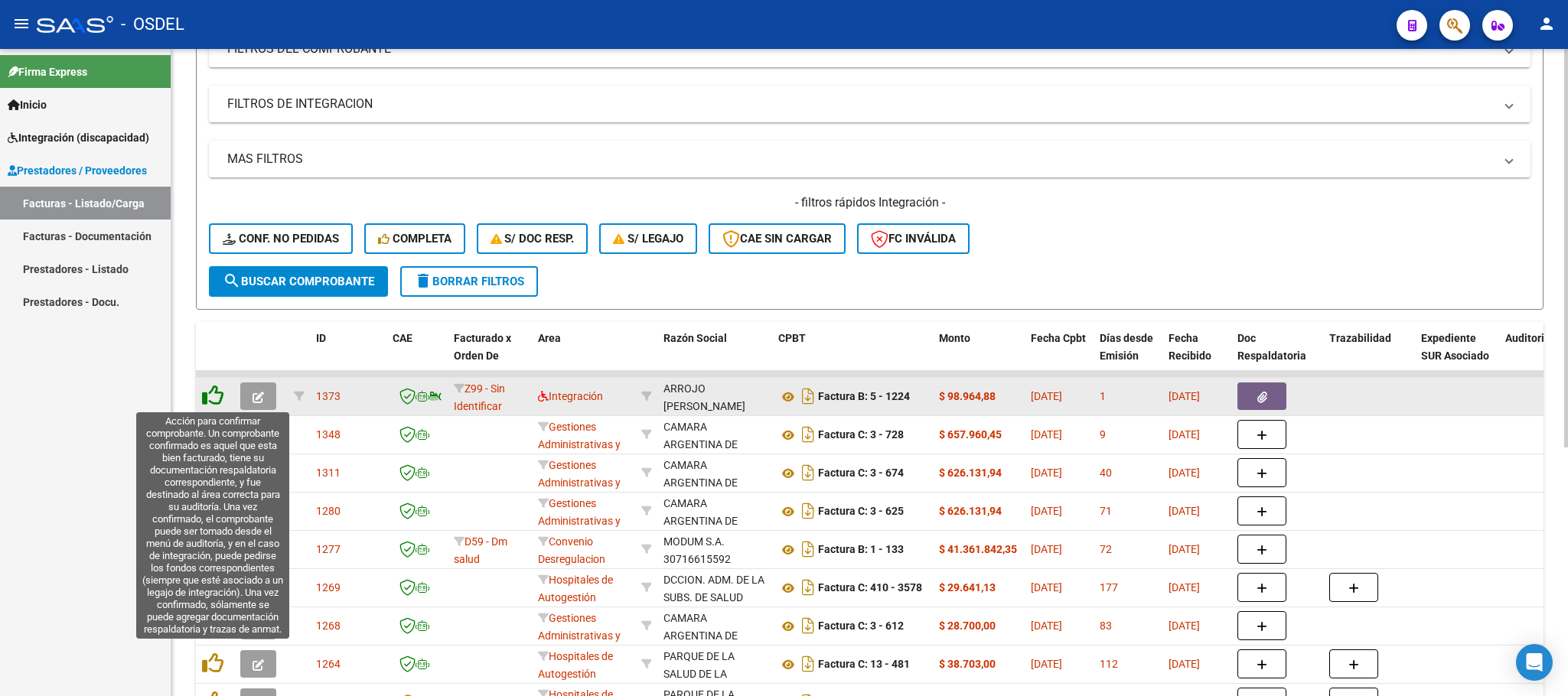
click at [218, 395] on icon at bounding box center [212, 395] width 21 height 21
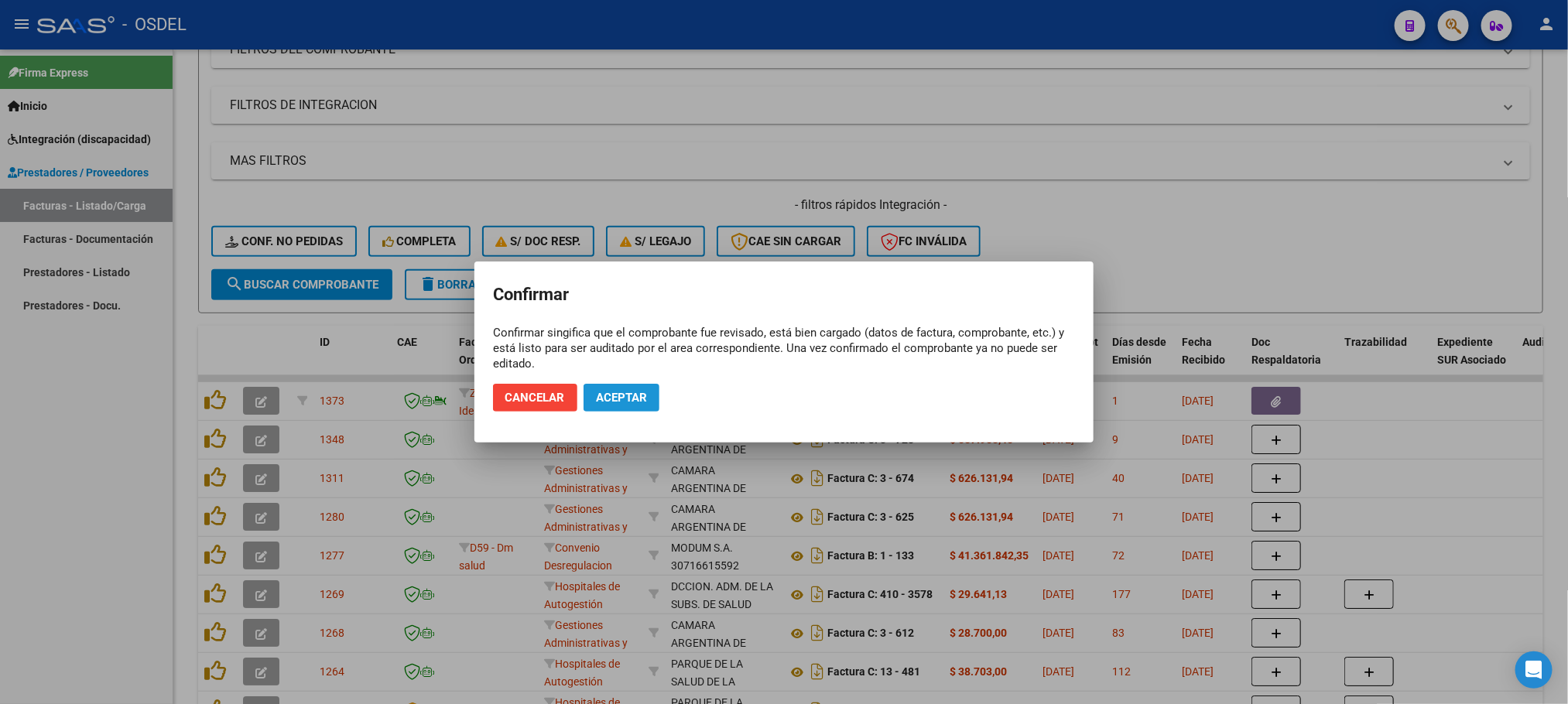
click at [610, 395] on span "Aceptar" at bounding box center [621, 397] width 51 height 14
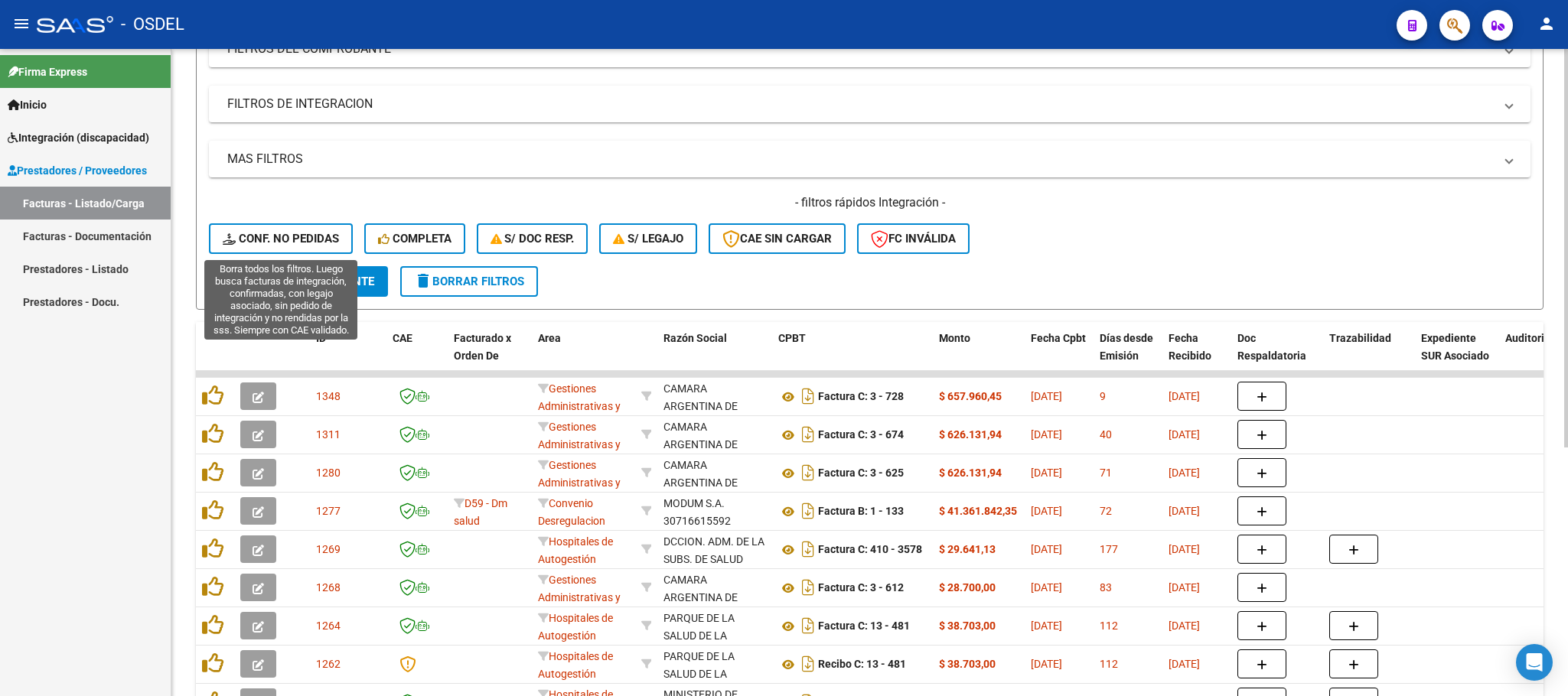
click at [285, 232] on span "Conf. no pedidas" at bounding box center [281, 238] width 116 height 14
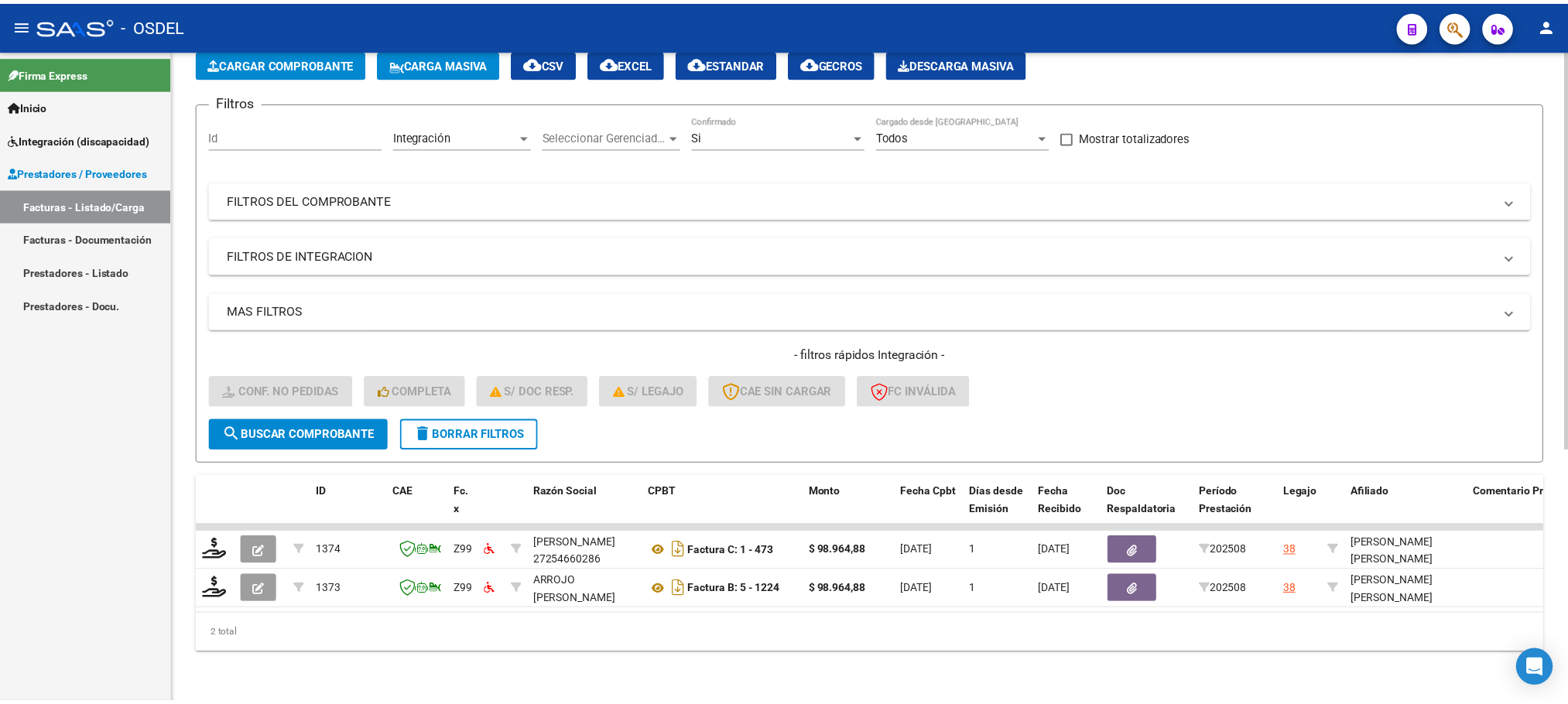
scroll to position [100, 0]
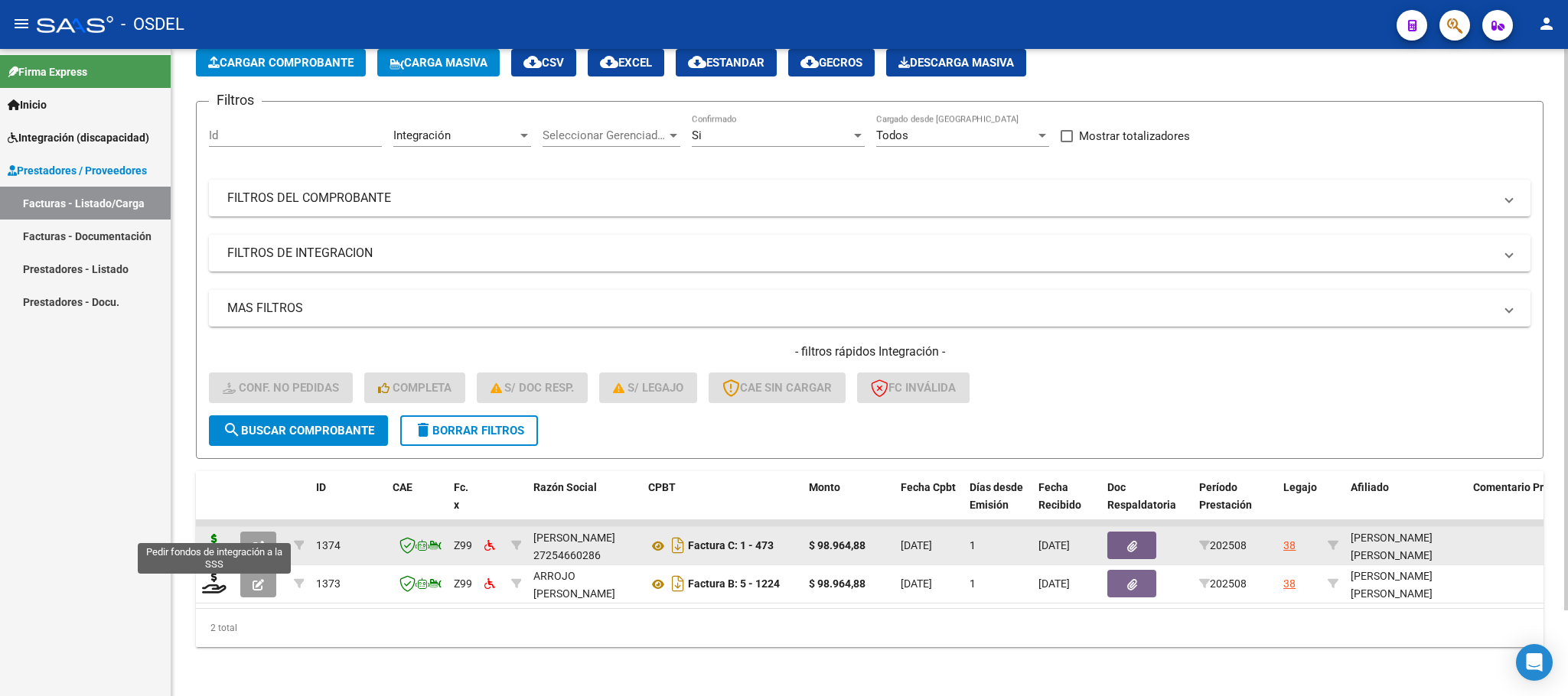
click at [210, 534] on icon at bounding box center [214, 544] width 25 height 21
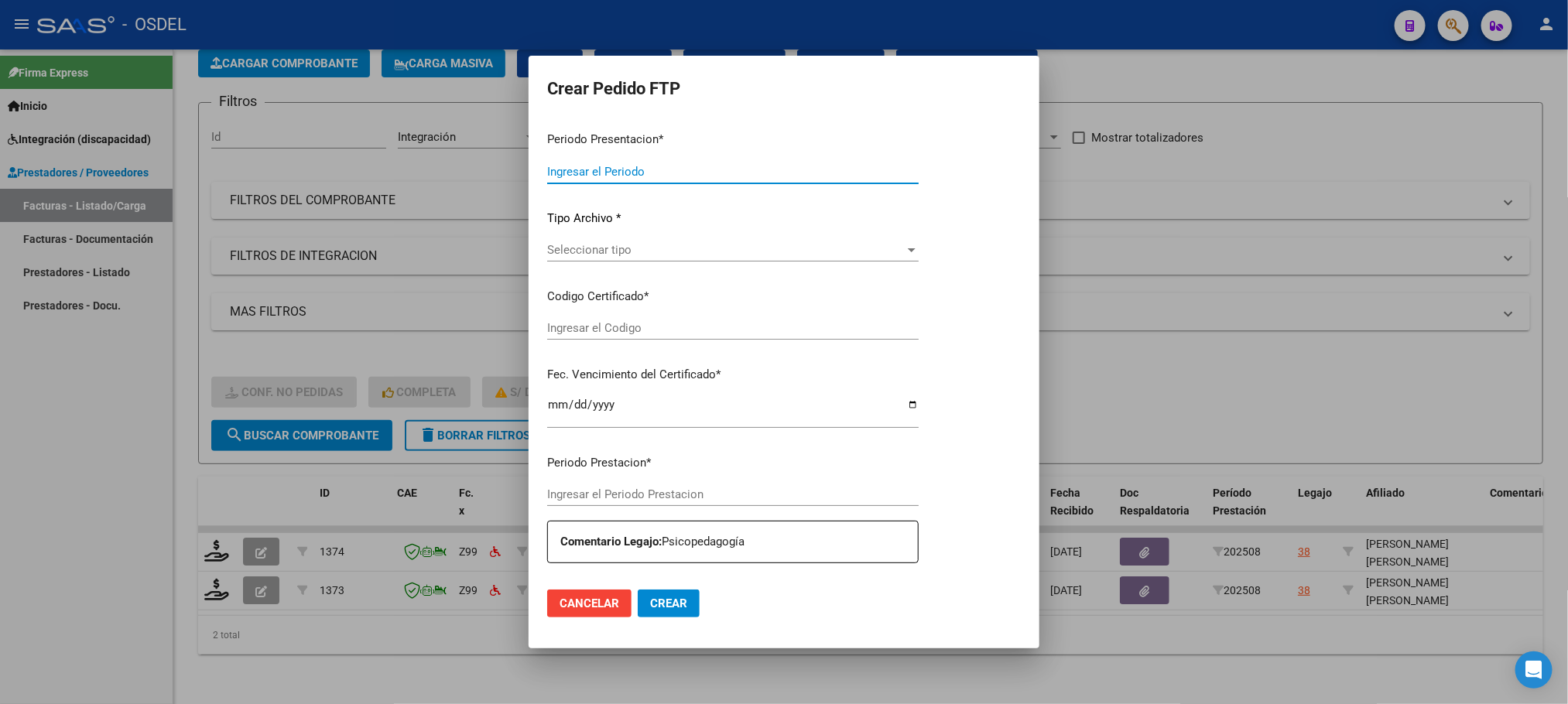
type input "202508"
type input "$ 98.964,88"
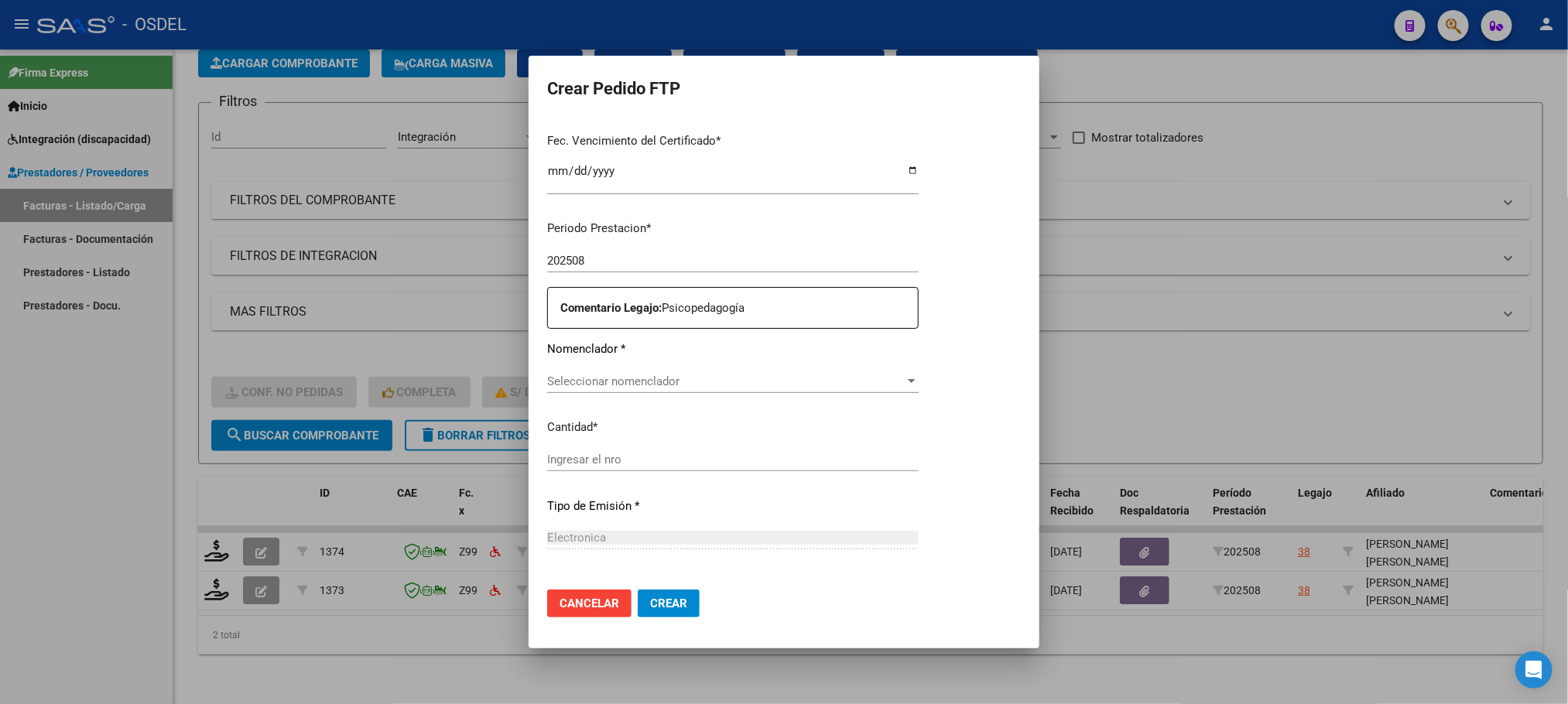
type input "5419238396"
type input "[DATE]"
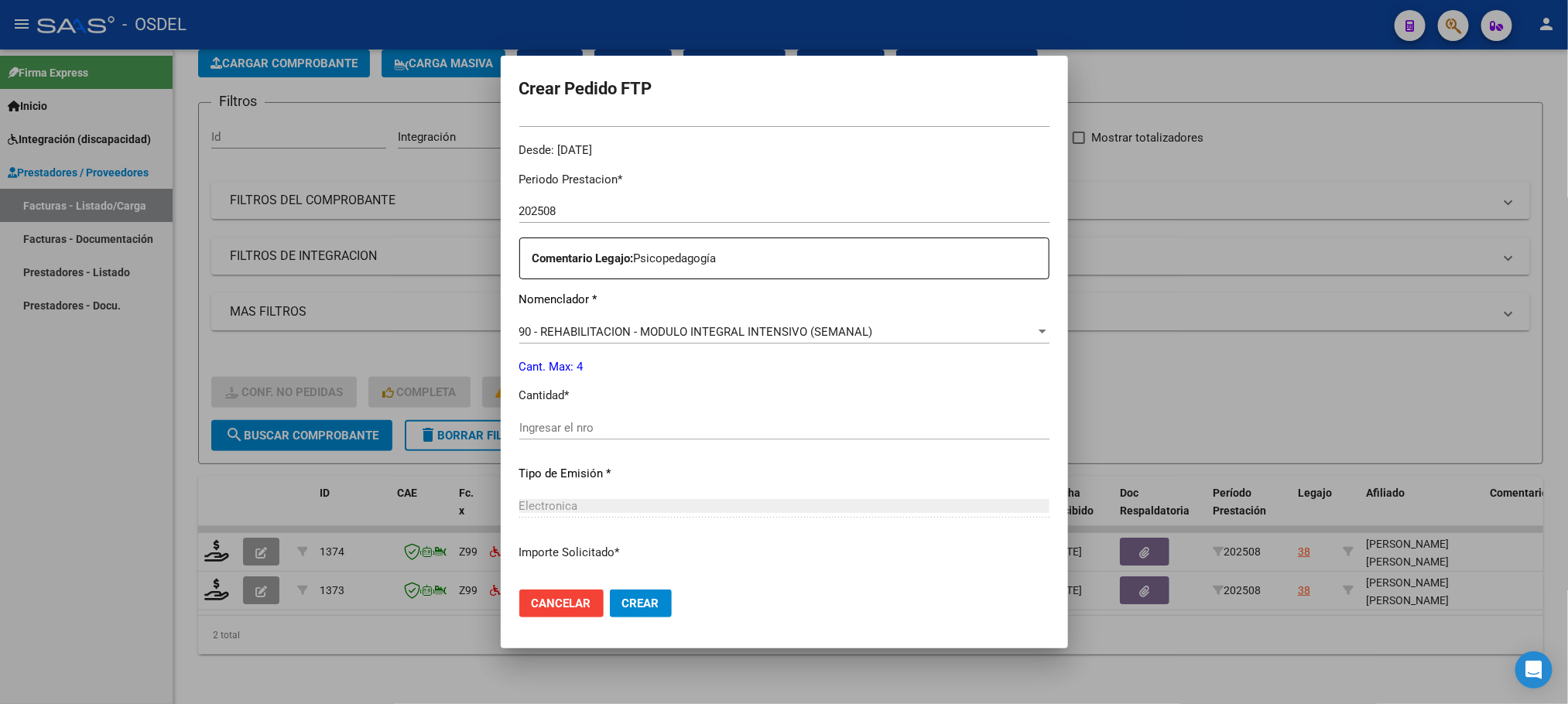
click at [545, 429] on input "Ingresar el nro" at bounding box center [785, 428] width 531 height 14
type input "4"
click at [623, 609] on span "Crear" at bounding box center [641, 603] width 37 height 14
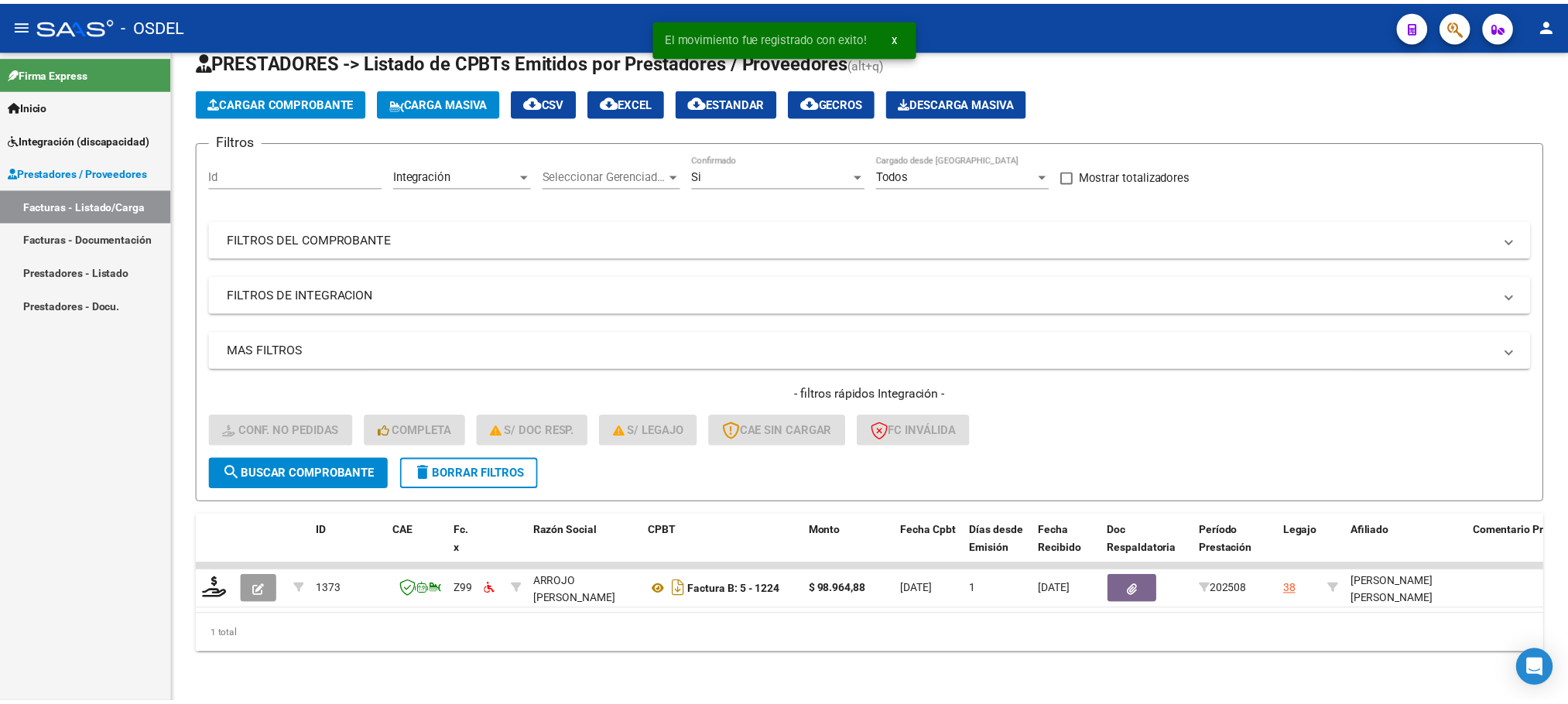
scroll to position [60, 0]
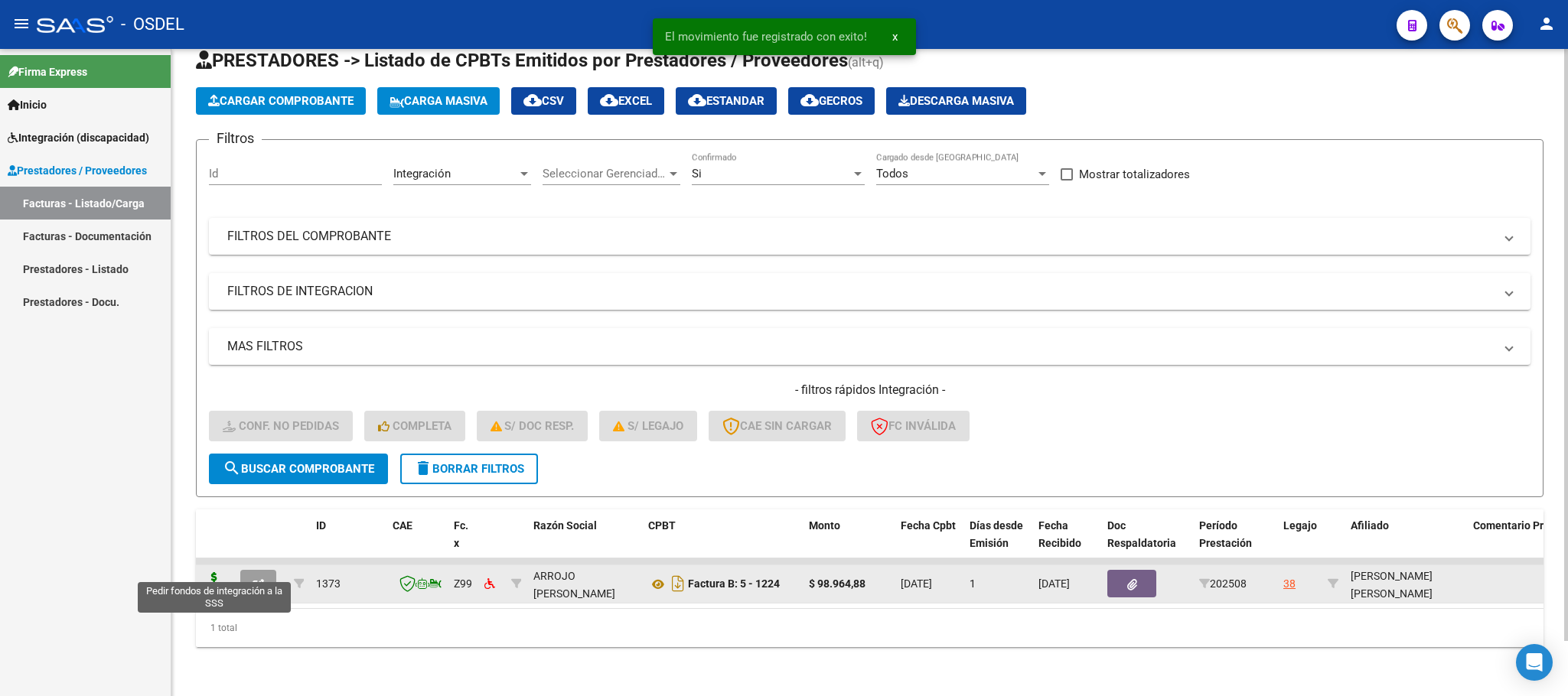
click at [221, 572] on icon at bounding box center [214, 582] width 25 height 21
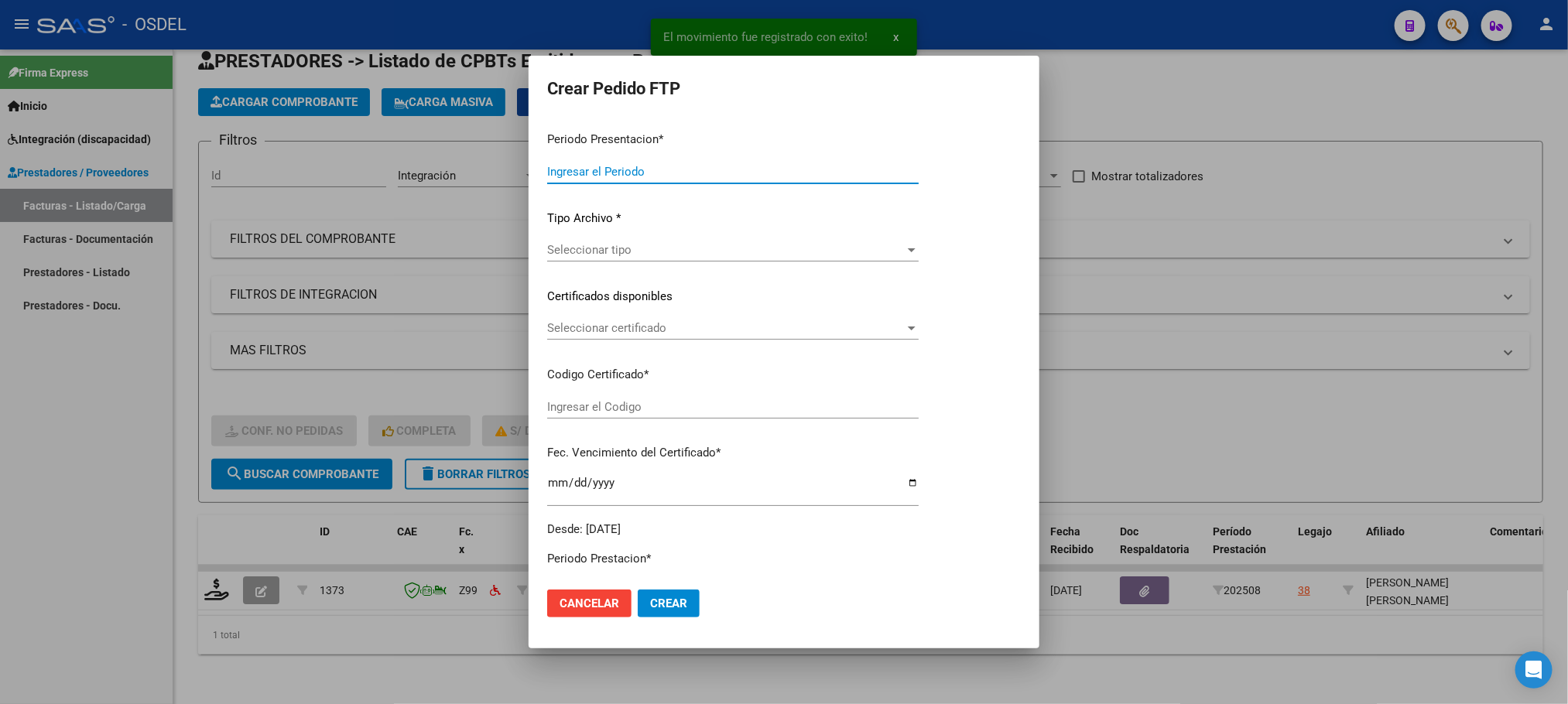
type input "202508"
type input "$ 98.964,88"
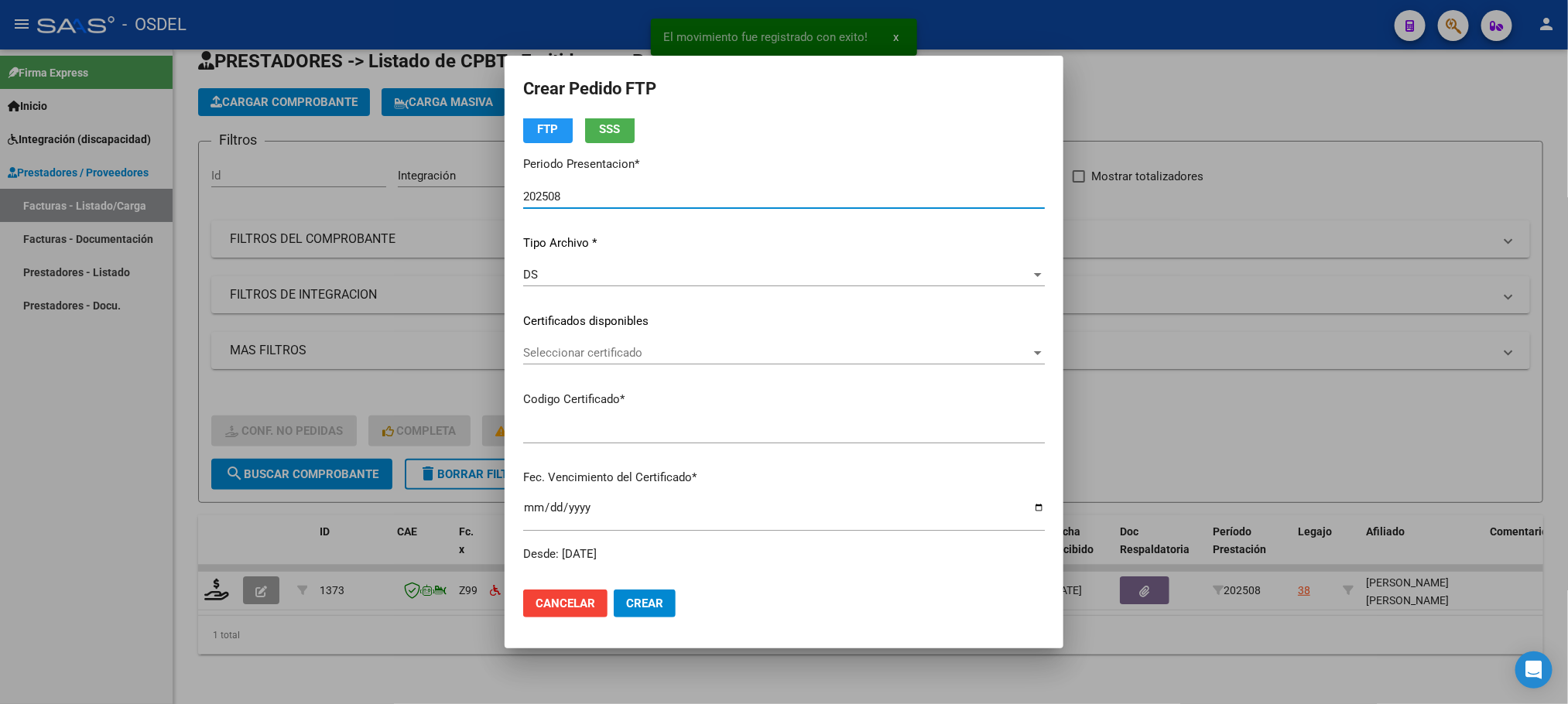
type input "5419238396"
type input "[DATE]"
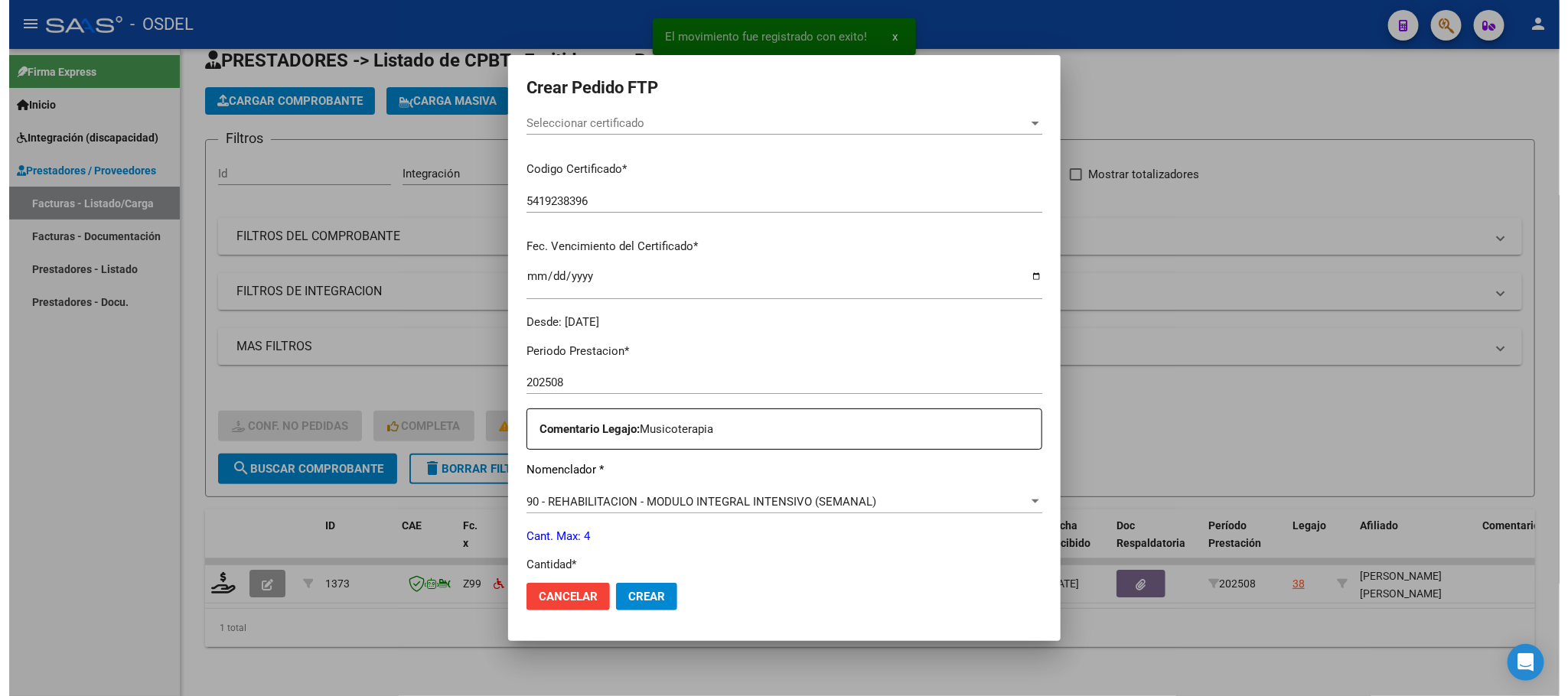
scroll to position [344, 0]
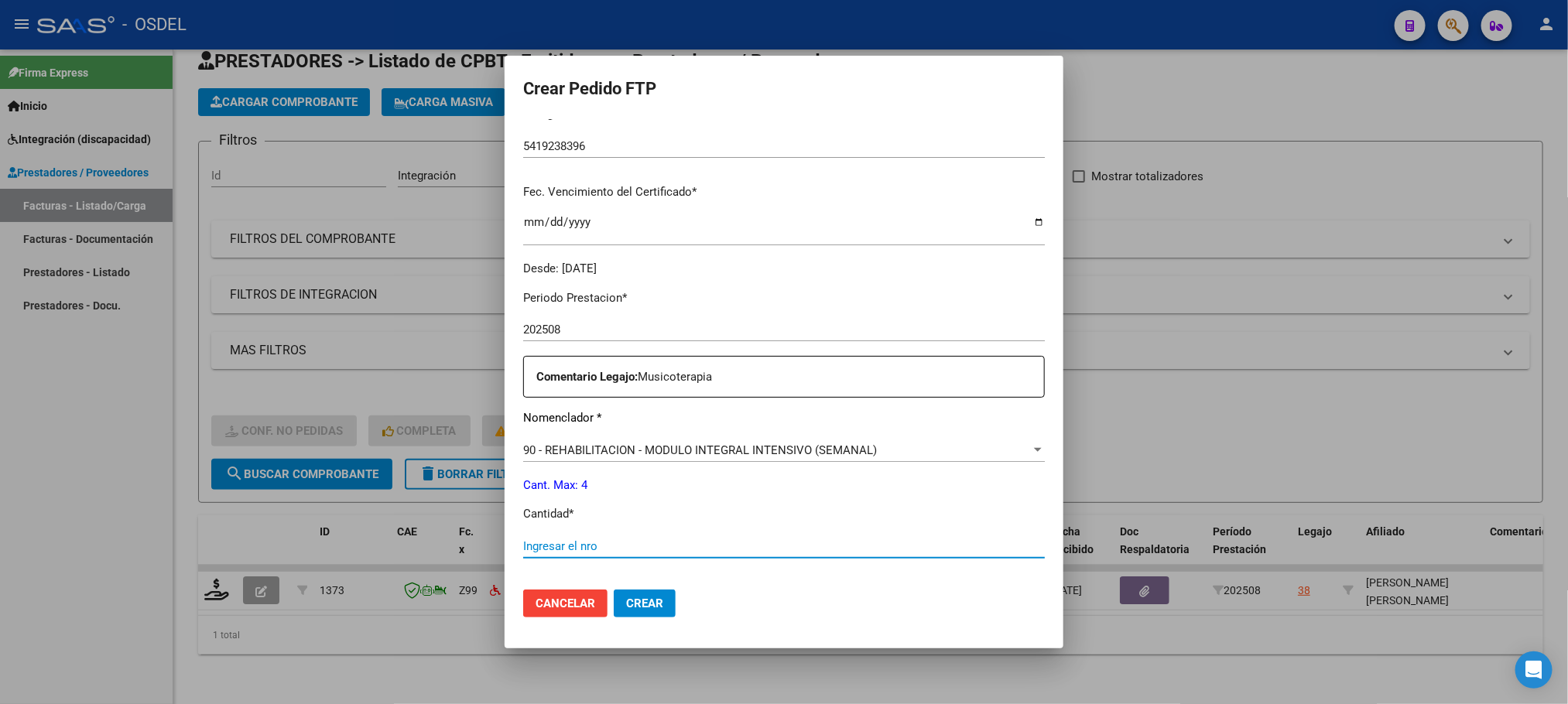
click at [536, 549] on input "Ingresar el nro" at bounding box center [784, 546] width 521 height 14
type input "4"
click at [626, 604] on span "Crear" at bounding box center [645, 603] width 37 height 14
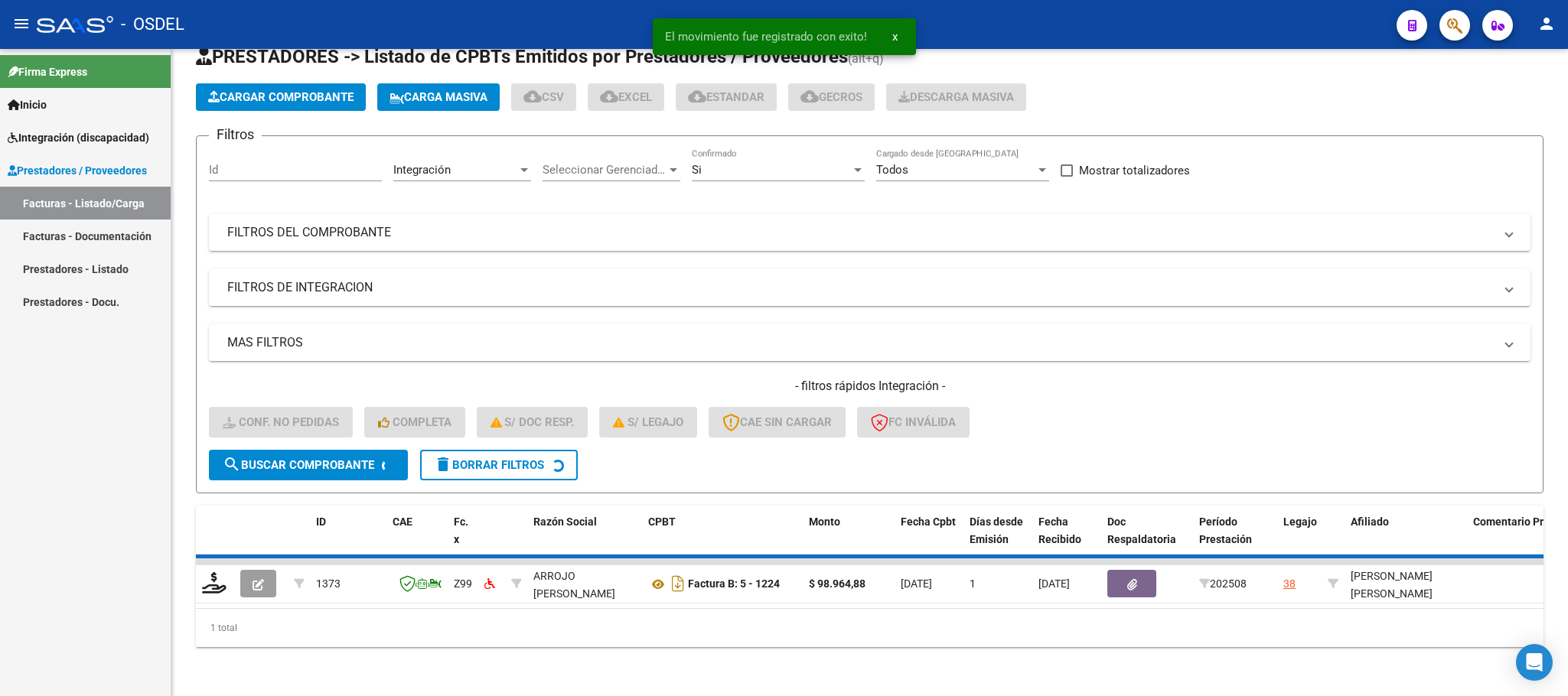
scroll to position [30, 0]
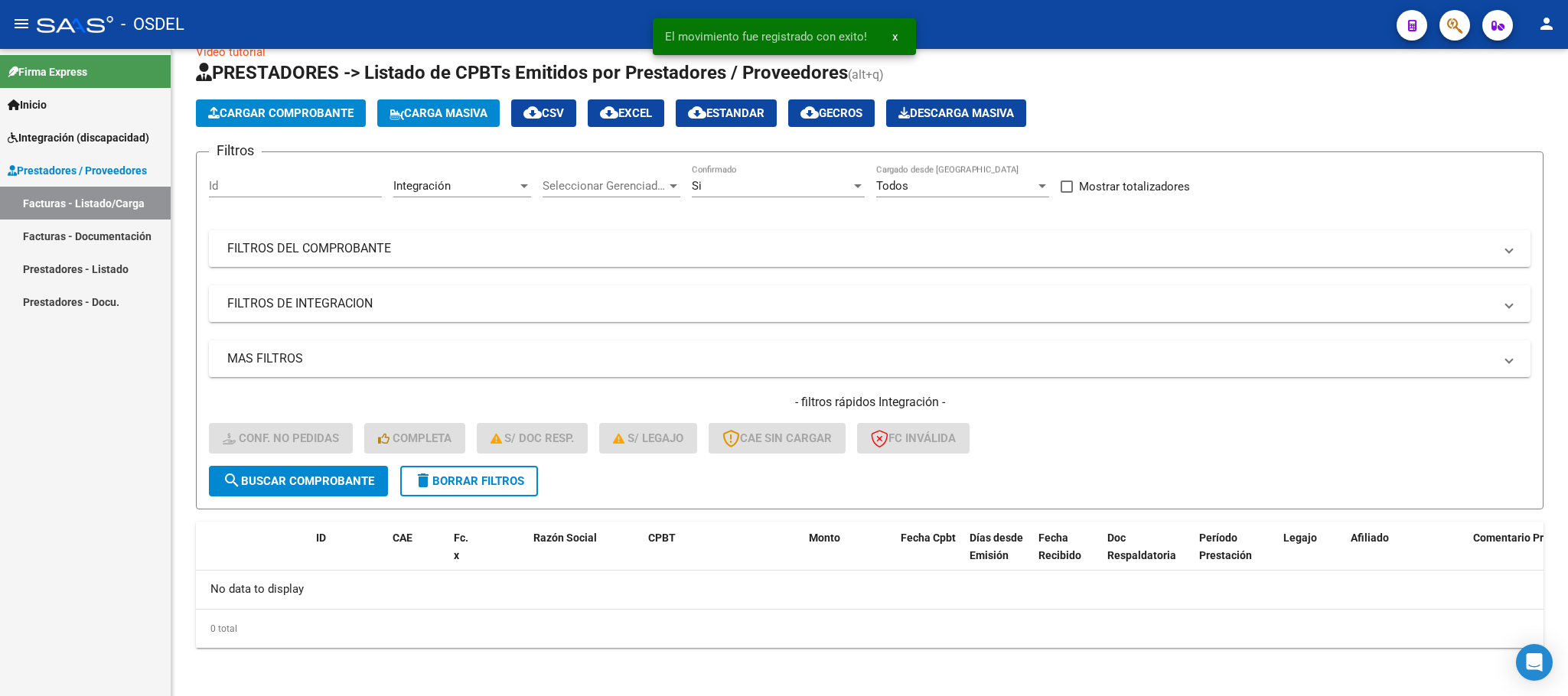
click at [39, 138] on span "Integración (discapacidad)" at bounding box center [78, 138] width 141 height 17
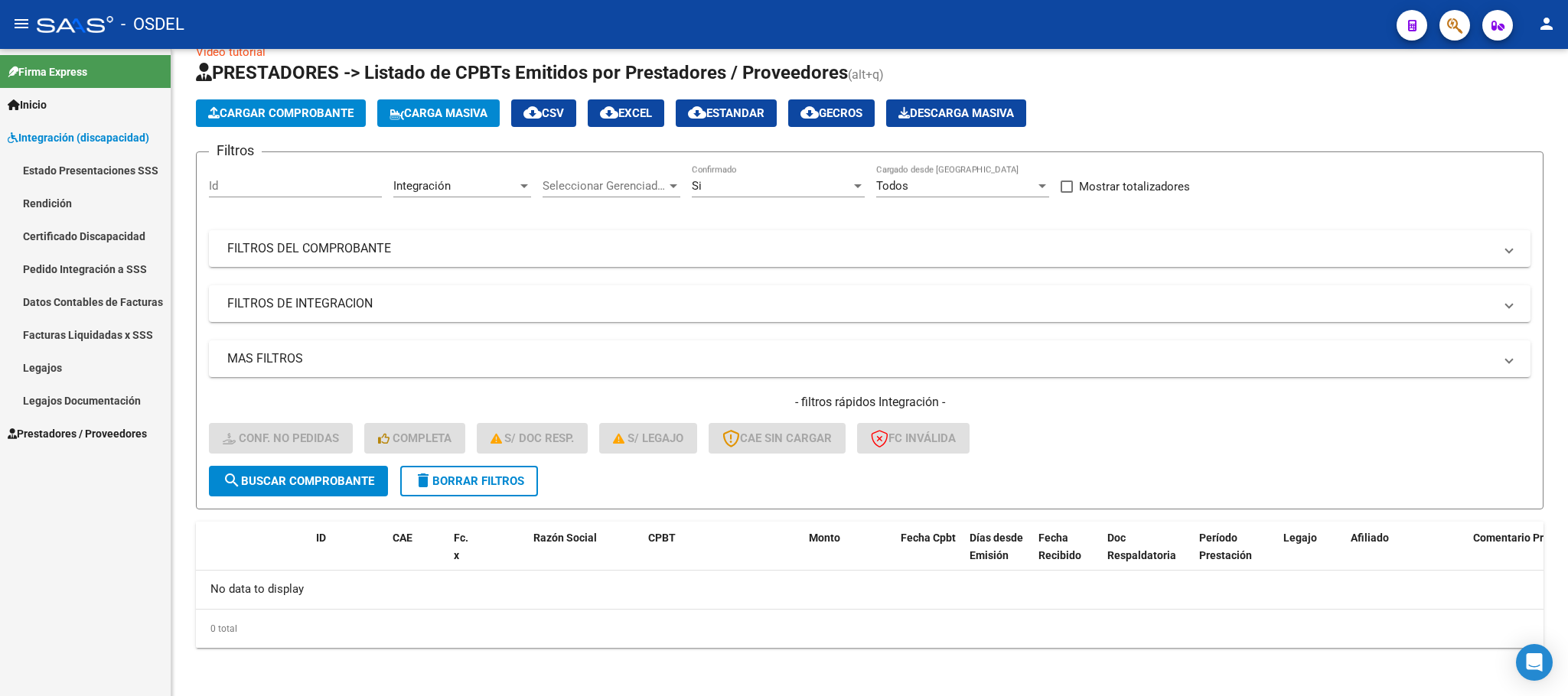
click at [58, 265] on link "Pedido Integración a SSS" at bounding box center [85, 269] width 171 height 33
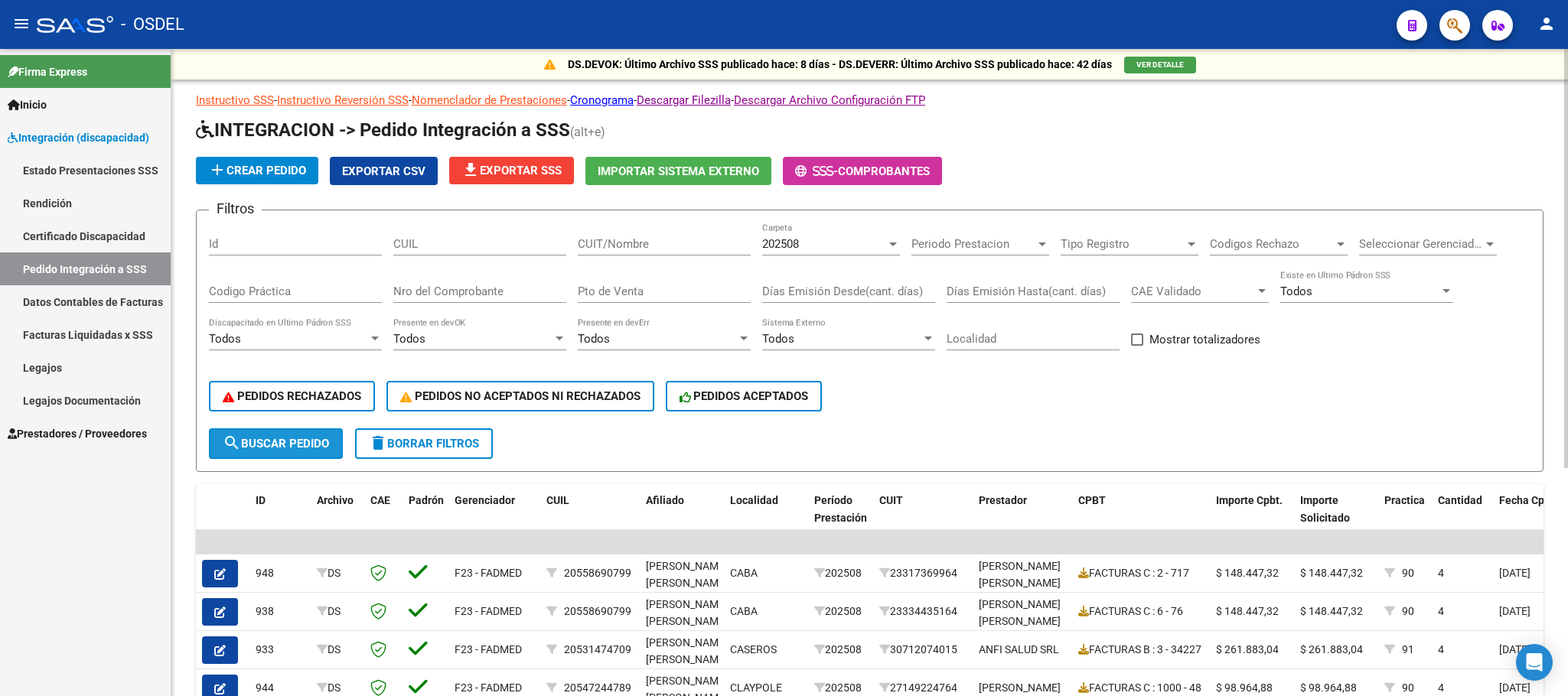
click at [284, 439] on span "search Buscar Pedido" at bounding box center [276, 443] width 106 height 14
click at [400, 171] on span "Exportar CSV" at bounding box center [383, 171] width 83 height 14
click at [1543, 26] on mat-icon "person" at bounding box center [1546, 24] width 18 height 18
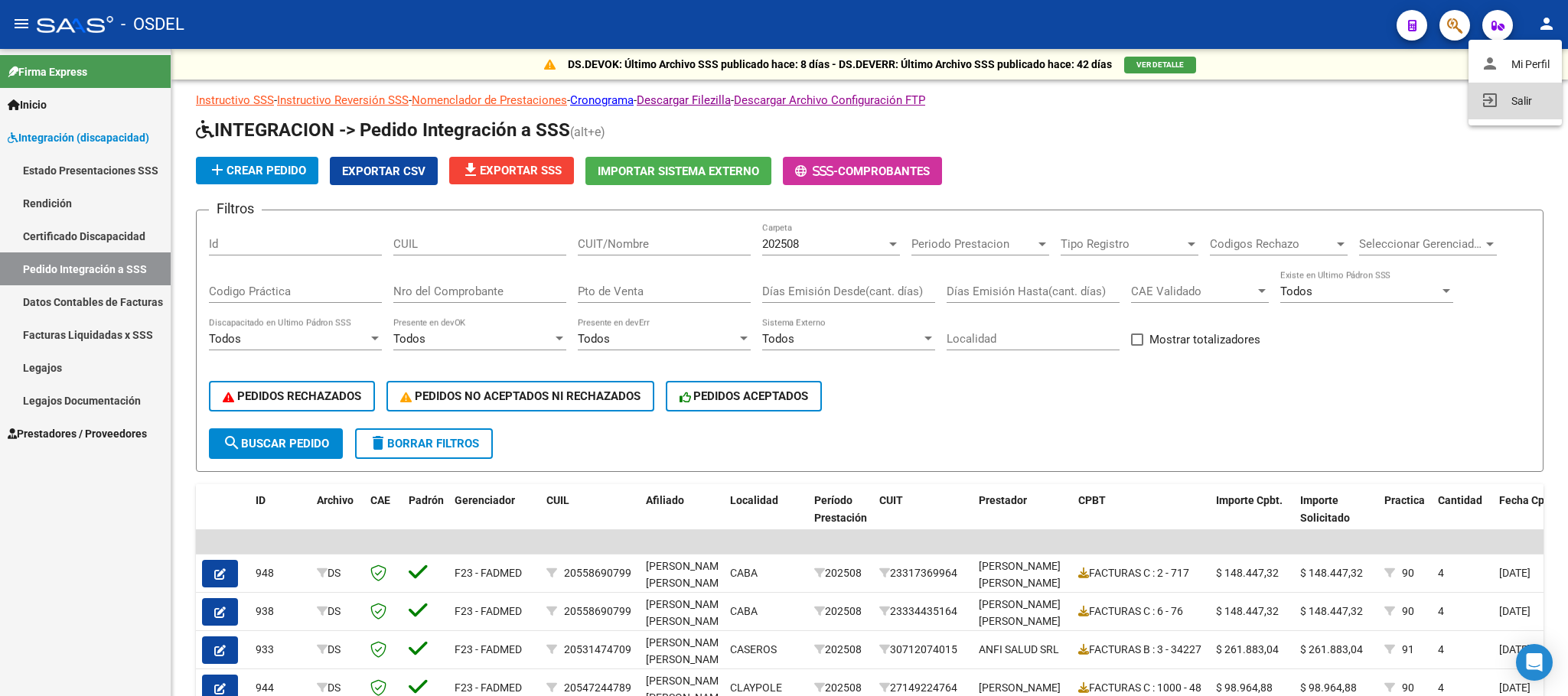
click at [1518, 108] on button "exit_to_app Salir" at bounding box center [1515, 101] width 94 height 37
